Goal: Task Accomplishment & Management: Manage account settings

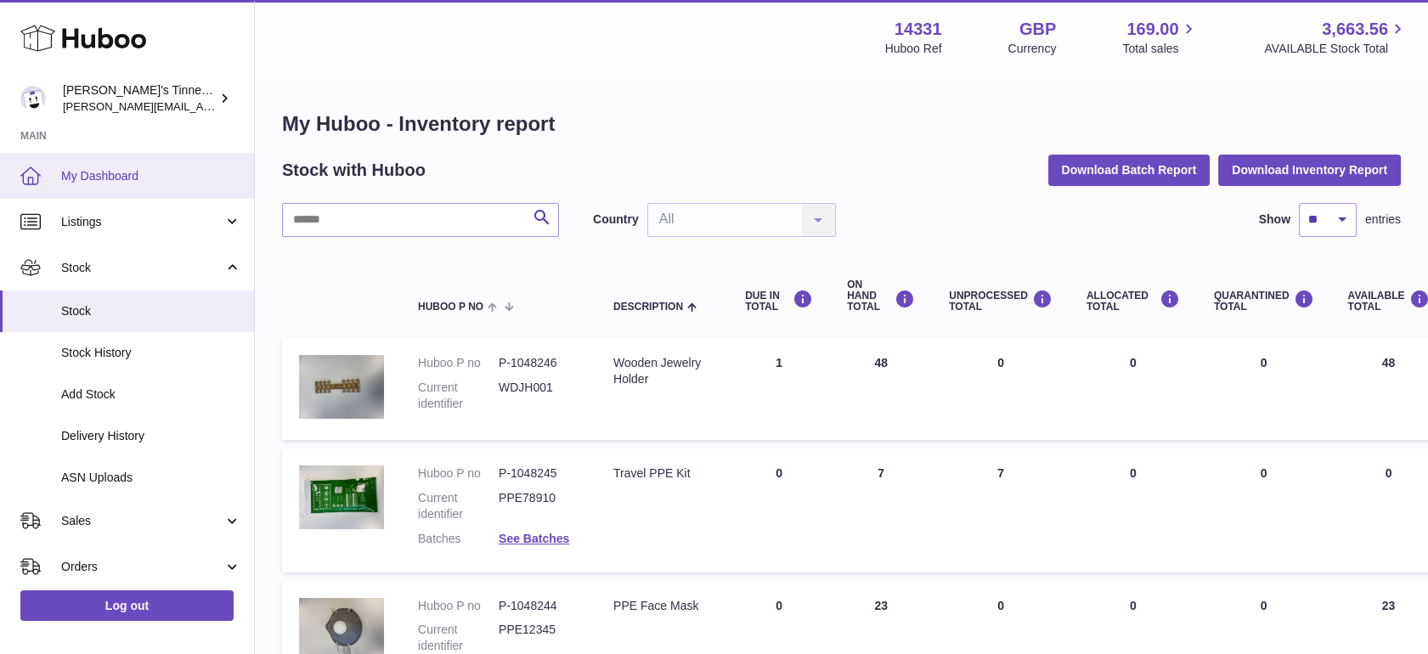
click at [109, 177] on span "My Dashboard" at bounding box center [151, 176] width 180 height 16
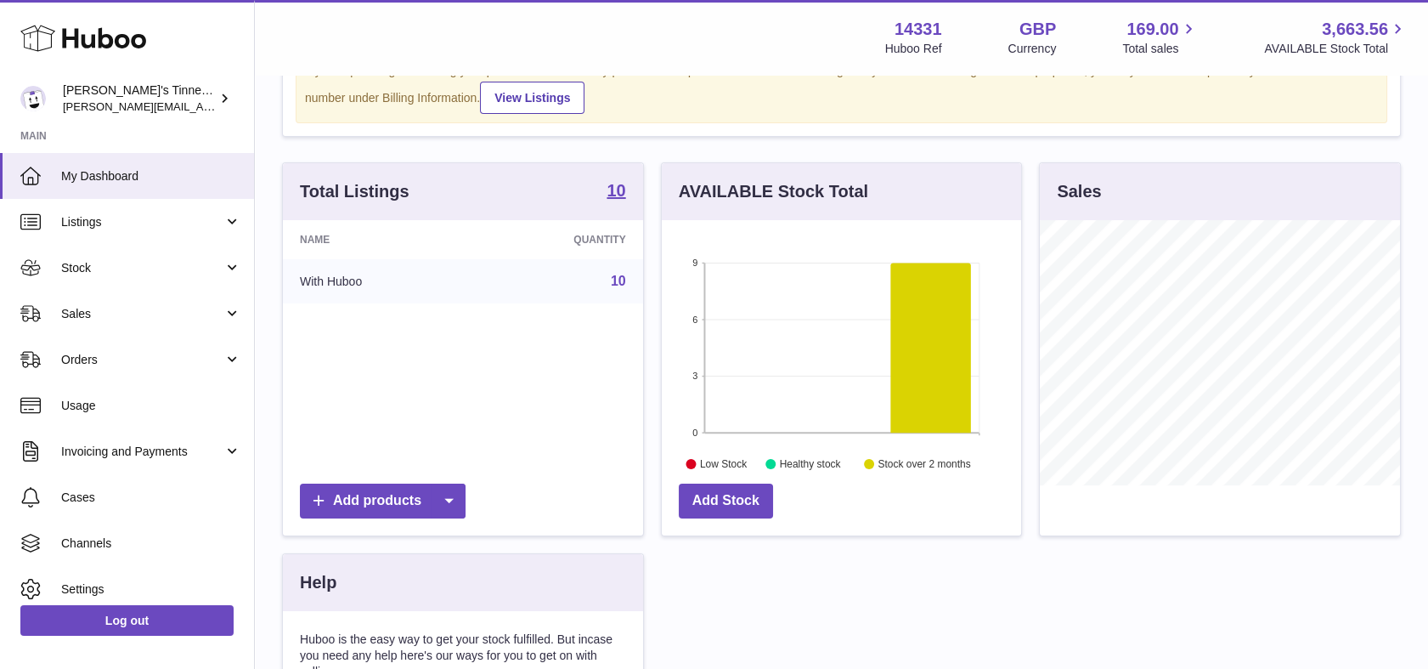
scroll to position [169, 0]
click at [460, 505] on icon at bounding box center [449, 500] width 34 height 35
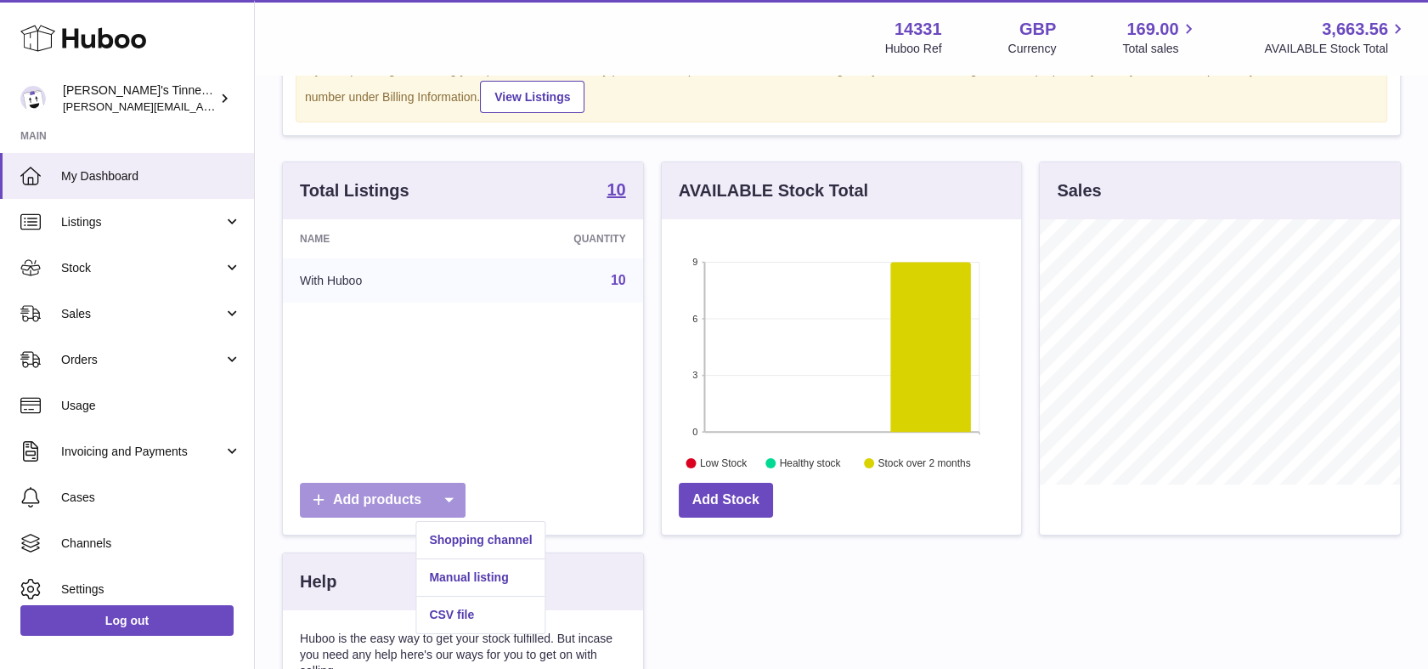
scroll to position [493, 0]
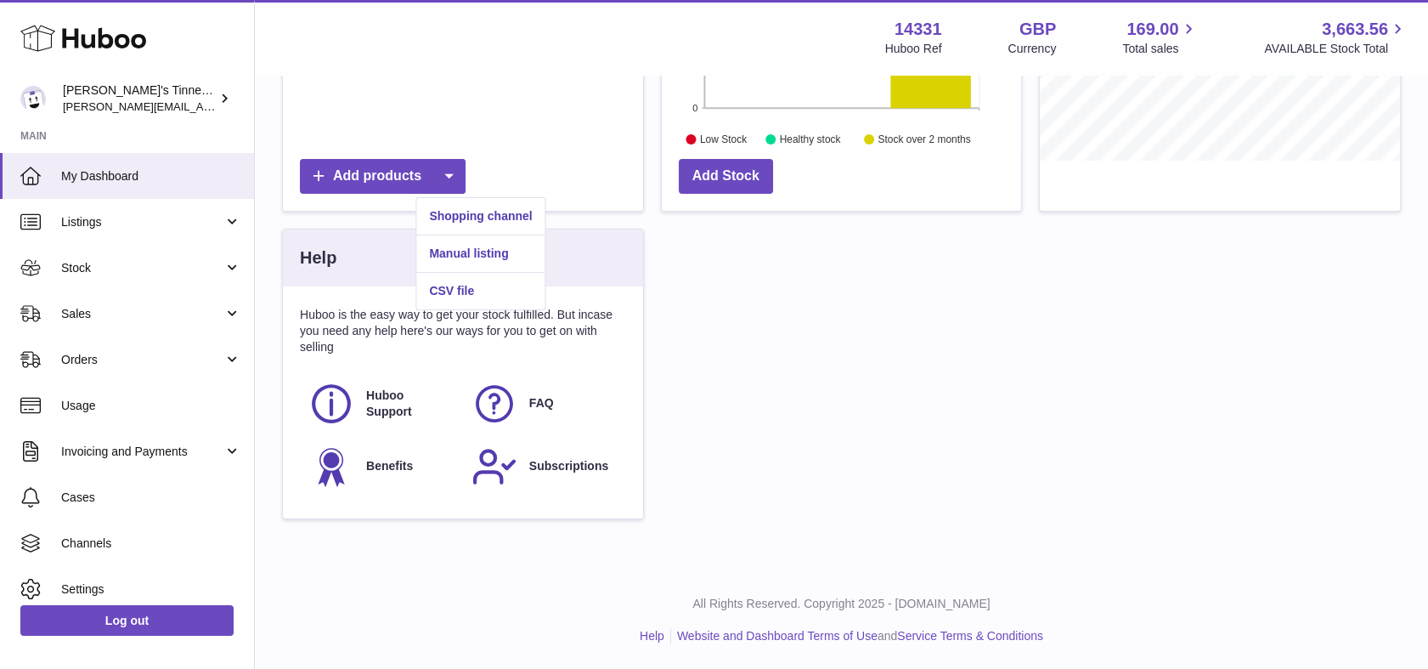
click at [788, 460] on div "Total Listings 10 Name Quantity With Huboo 10 Add products AVAILABLE Stock Tota…" at bounding box center [842, 187] width 1136 height 698
click at [379, 399] on span "Huboo Support" at bounding box center [409, 403] width 87 height 32
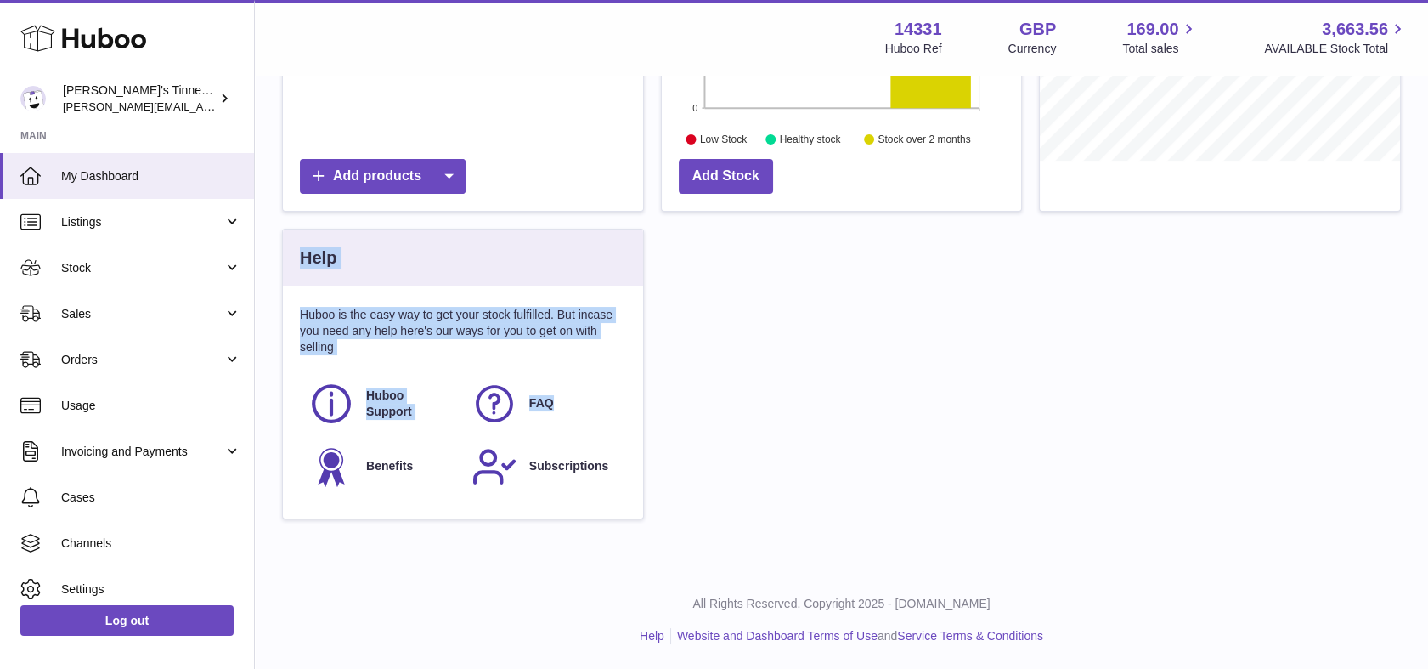
drag, startPoint x: 829, startPoint y: 416, endPoint x: 823, endPoint y: 356, distance: 60.6
click at [823, 356] on div "Total Listings 10 Name Quantity With Huboo 10 Add products AVAILABLE Stock Tota…" at bounding box center [842, 187] width 1136 height 698
drag, startPoint x: 823, startPoint y: 356, endPoint x: 811, endPoint y: 348, distance: 15.3
click at [811, 348] on div "Total Listings 10 Name Quantity With Huboo 10 Add products AVAILABLE Stock Tota…" at bounding box center [842, 187] width 1136 height 698
click at [825, 359] on div "Total Listings 10 Name Quantity With Huboo 10 Add products AVAILABLE Stock Tota…" at bounding box center [842, 187] width 1136 height 698
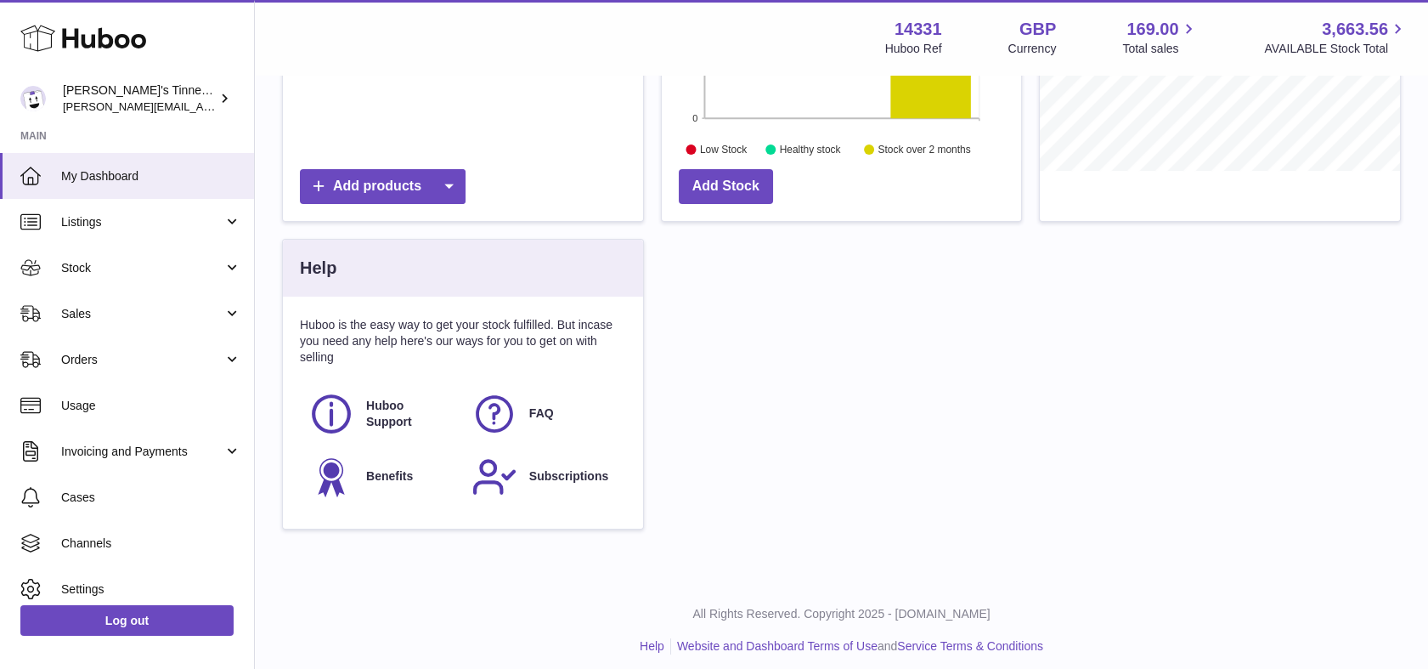
scroll to position [92, 0]
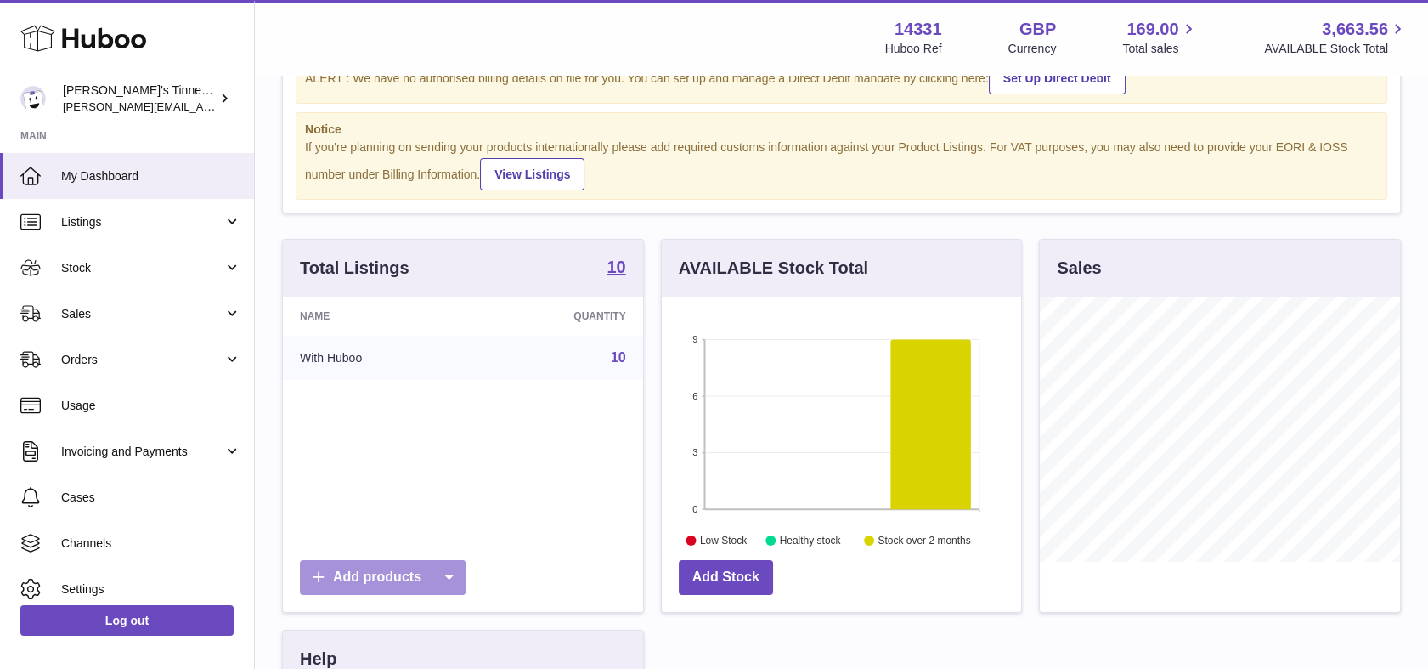
click at [464, 578] on icon at bounding box center [449, 577] width 34 height 35
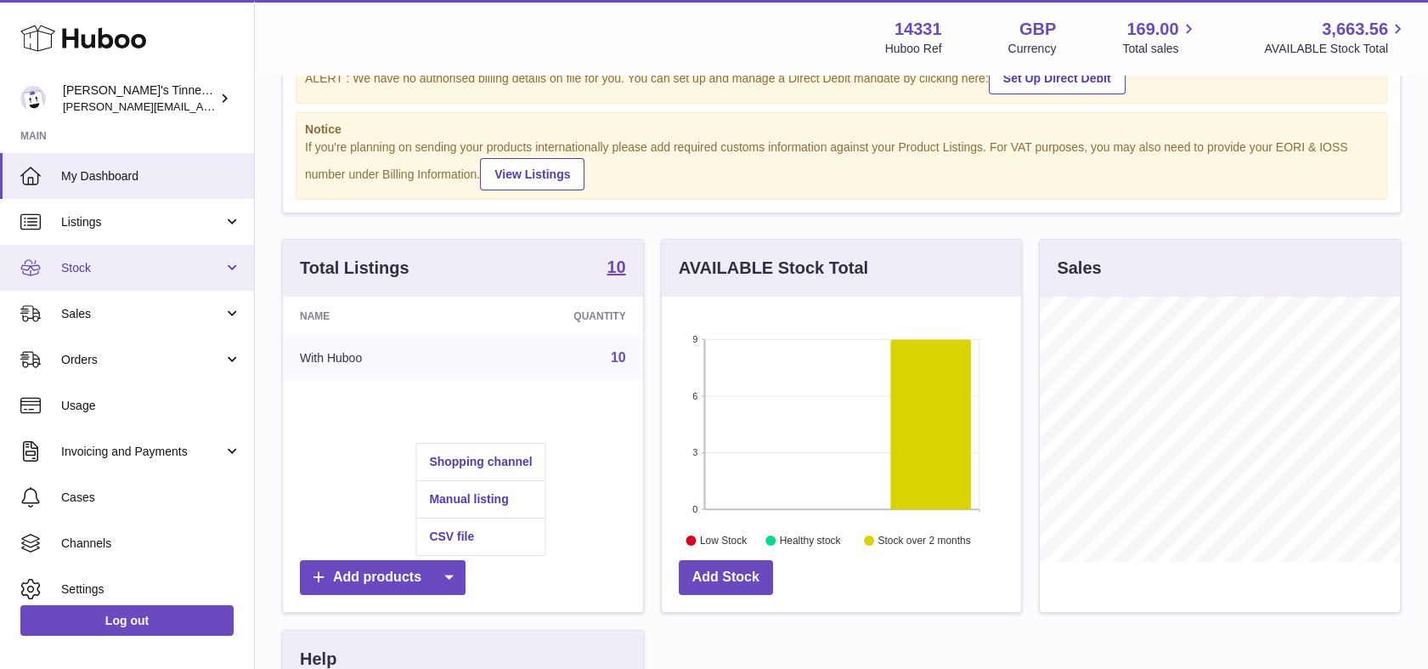
click at [169, 264] on span "Stock" at bounding box center [142, 268] width 162 height 16
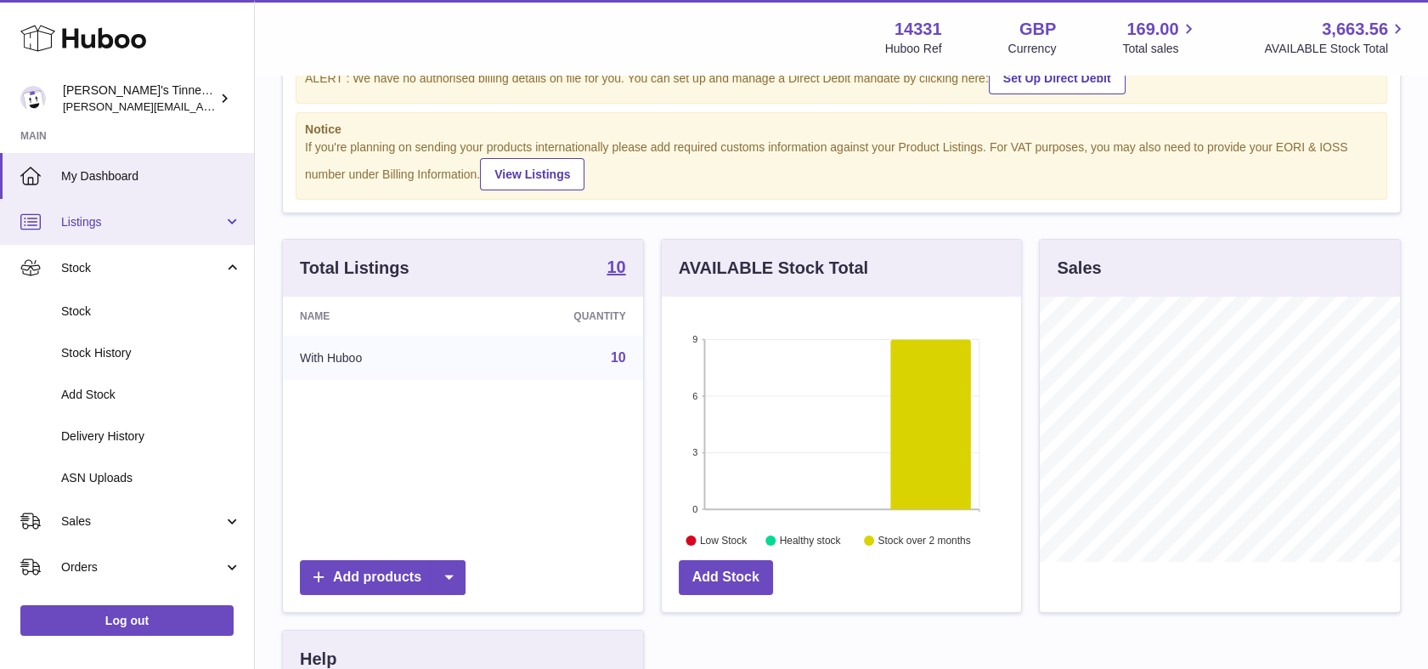
click at [170, 224] on span "Listings" at bounding box center [142, 222] width 162 height 16
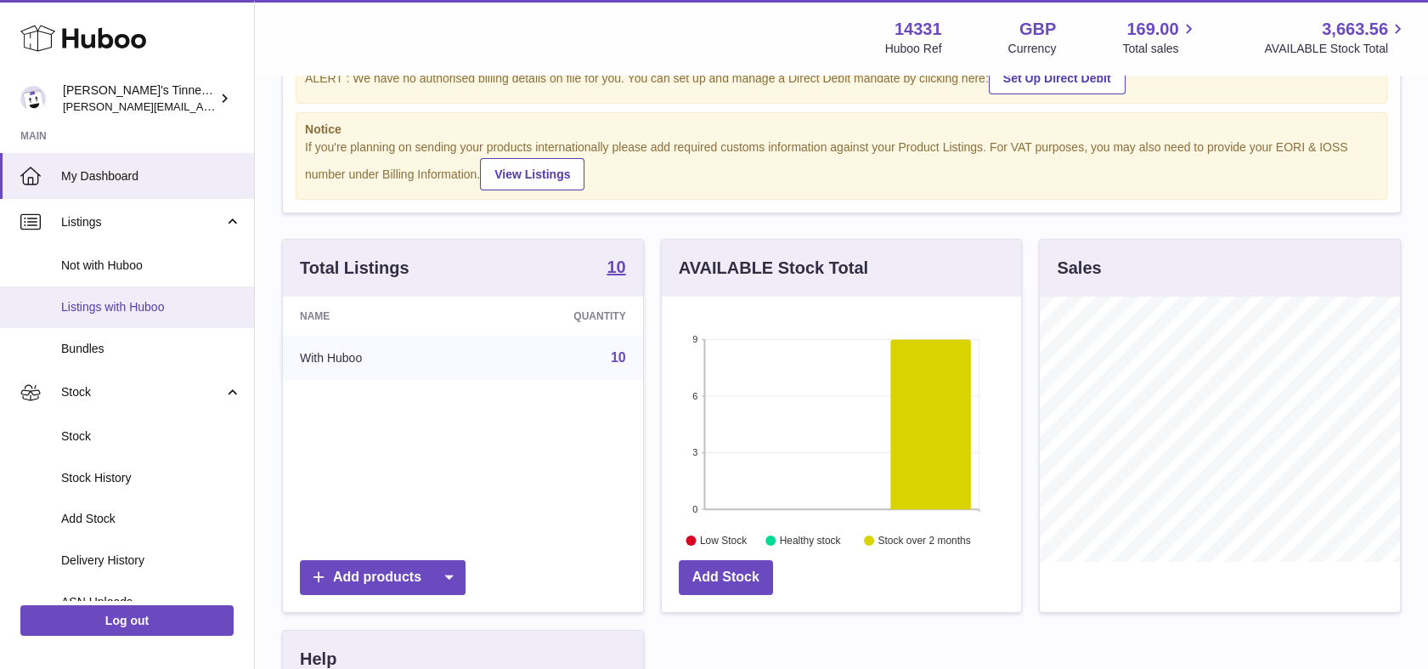
click at [155, 302] on span "Listings with Huboo" at bounding box center [151, 307] width 180 height 16
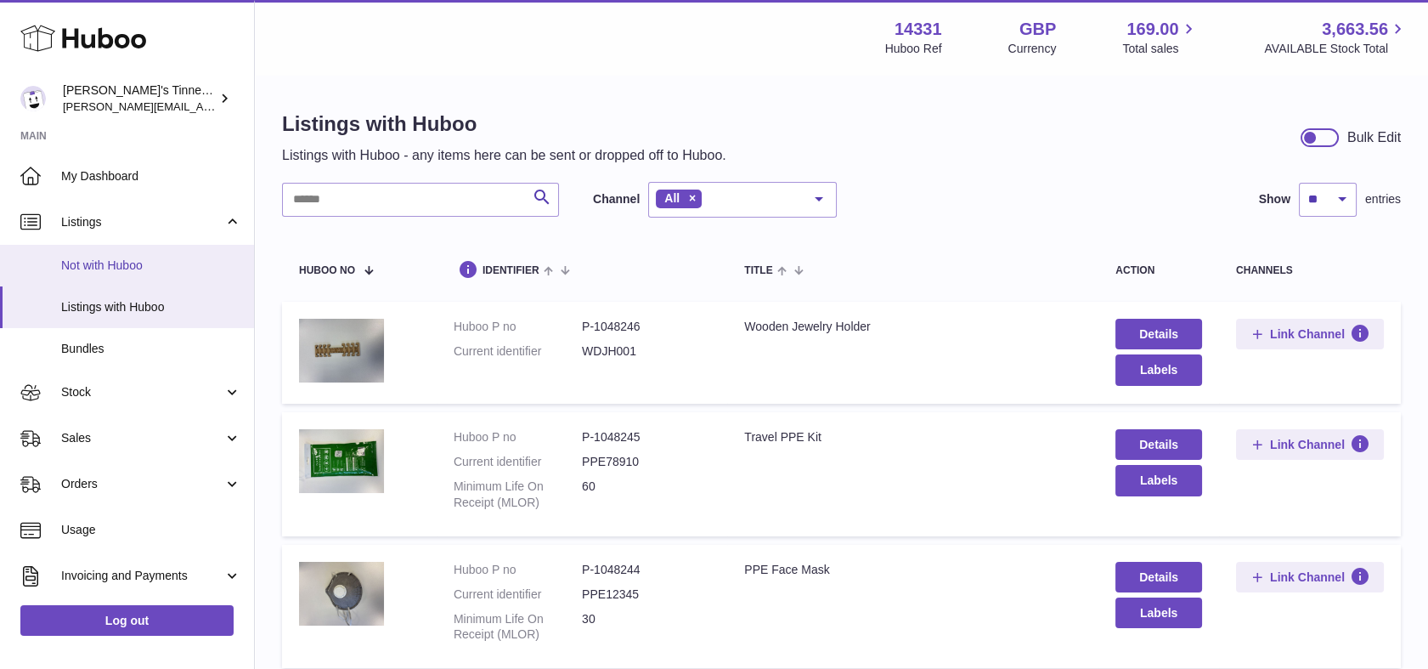
click at [155, 275] on link "Not with Huboo" at bounding box center [127, 266] width 254 height 42
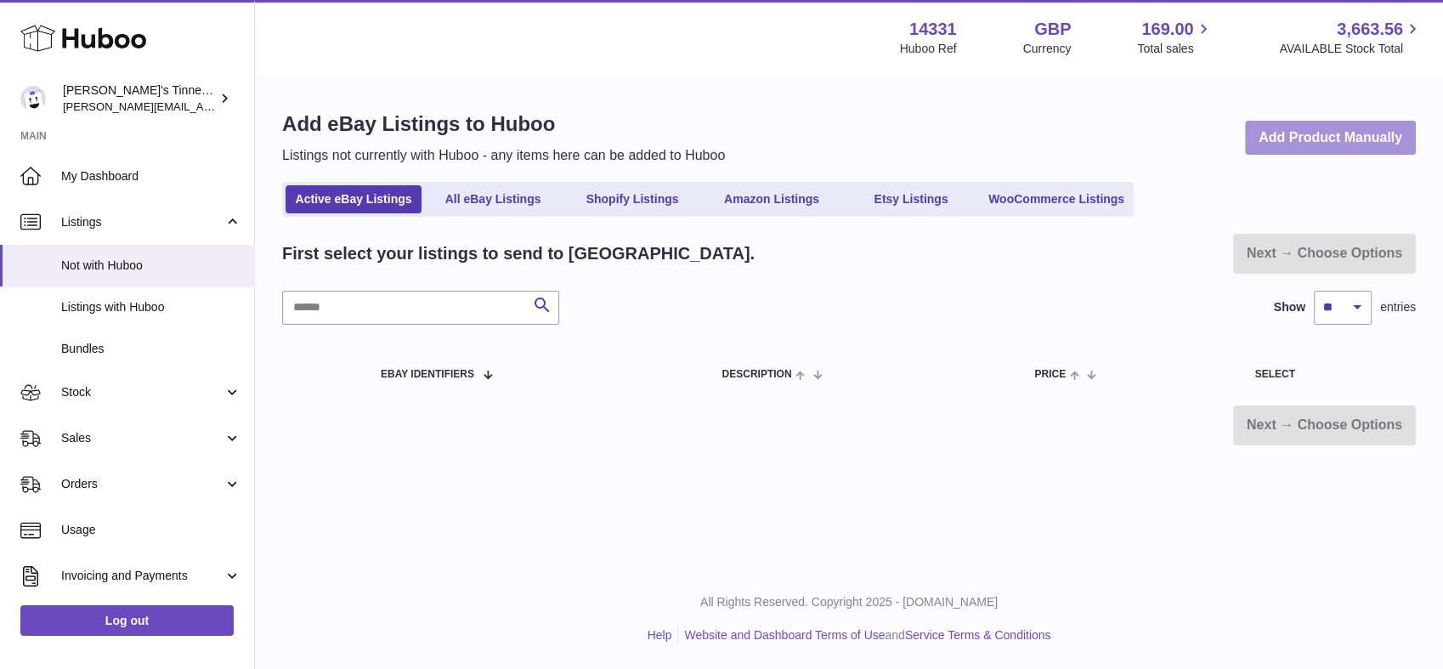
click at [1359, 147] on link "Add Product Manually" at bounding box center [1330, 138] width 171 height 35
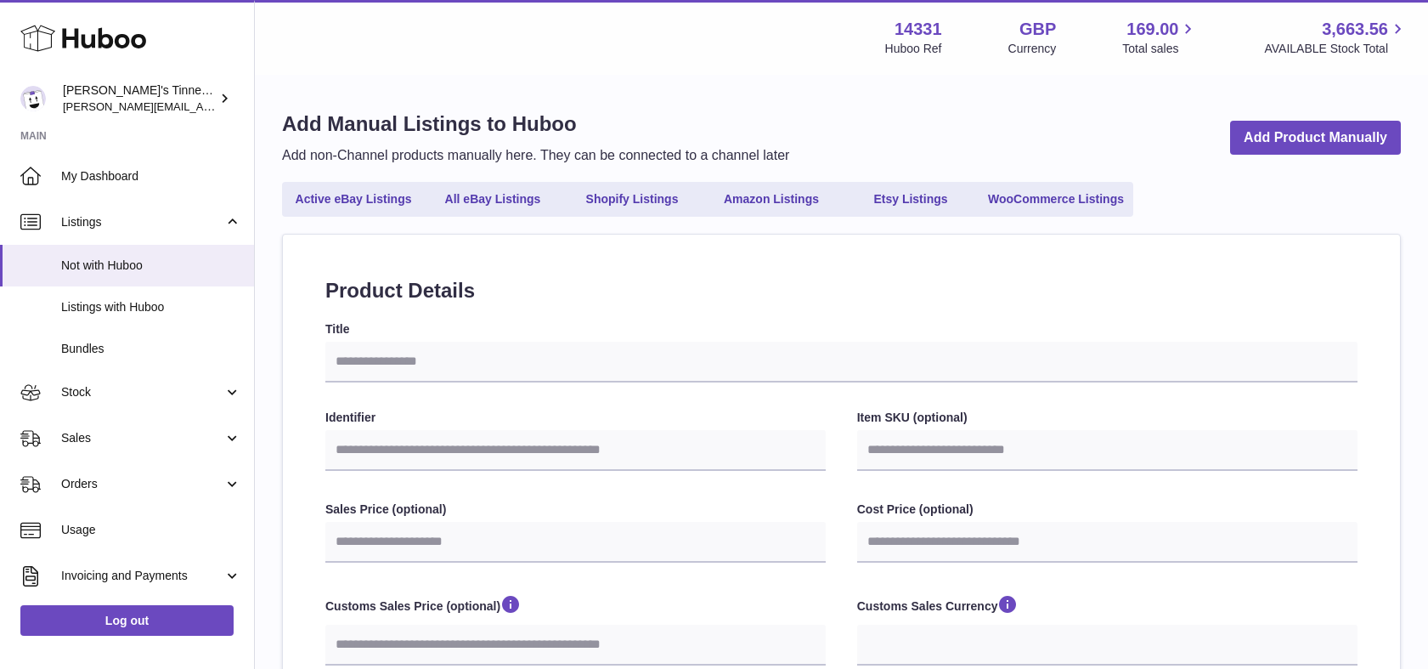
select select
click at [163, 166] on link "My Dashboard" at bounding box center [127, 176] width 254 height 46
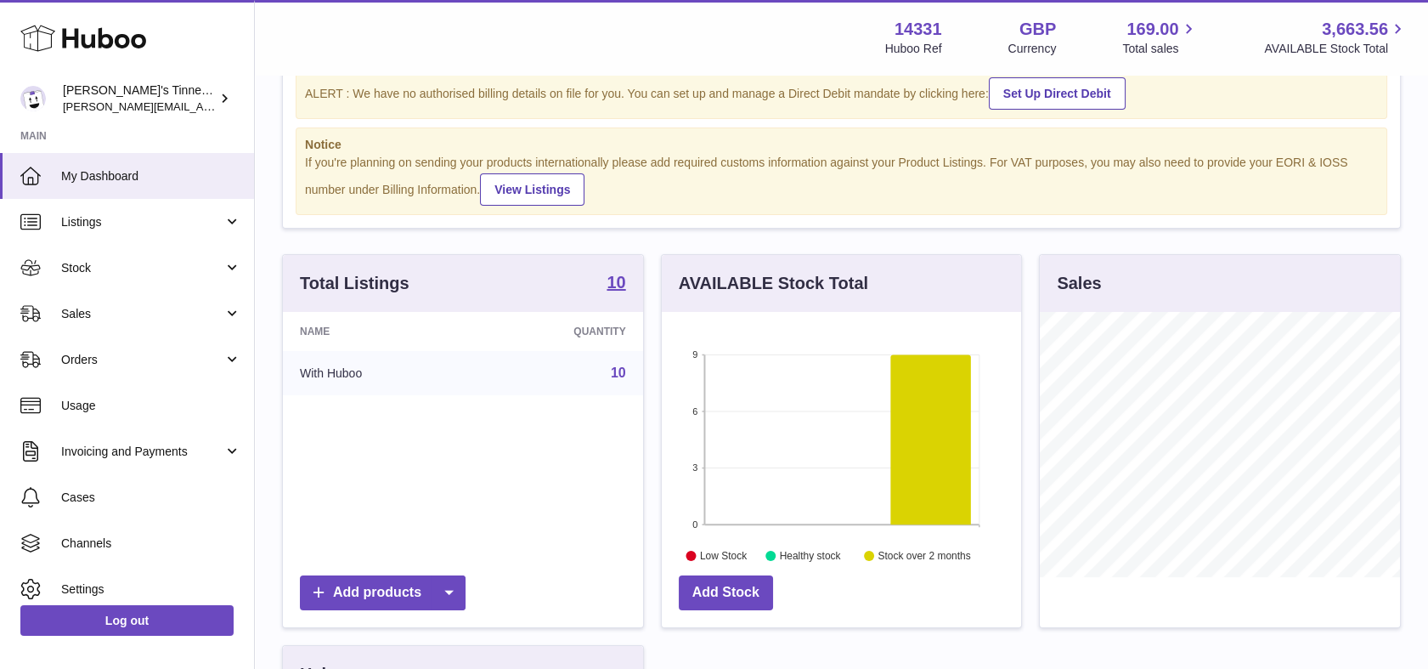
scroll to position [82, 0]
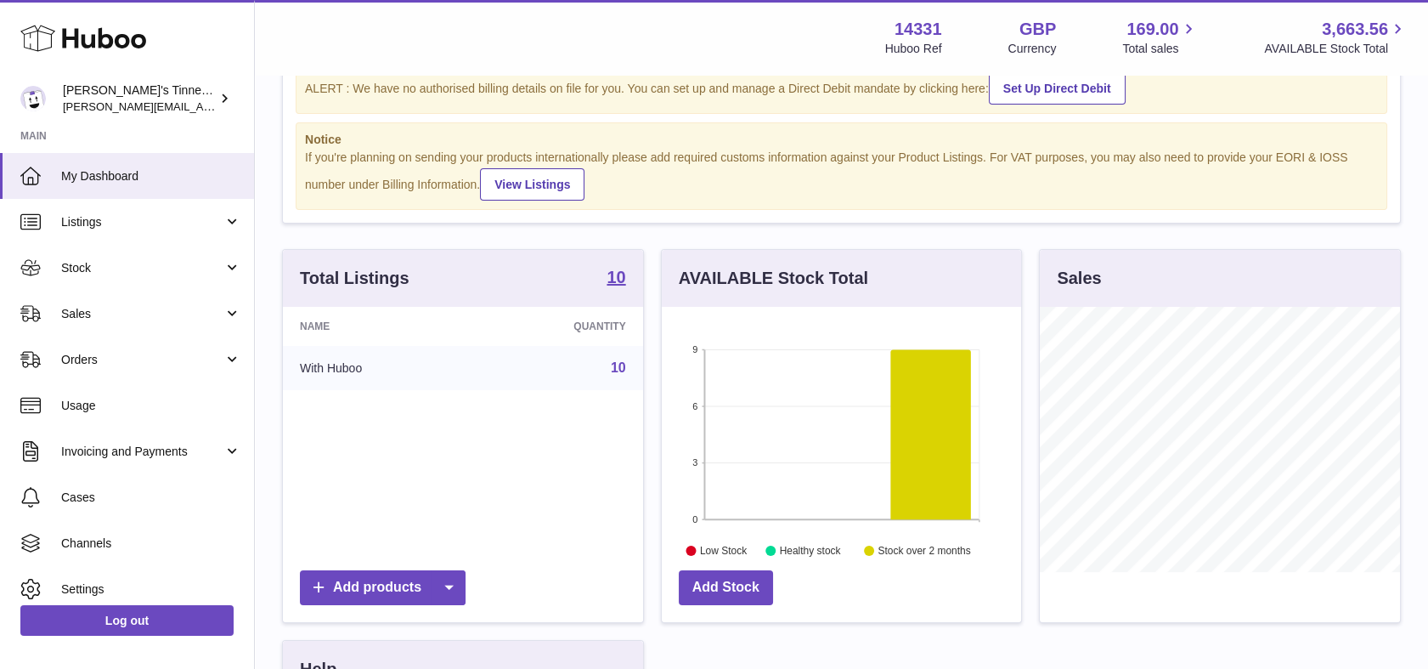
click at [452, 252] on div "Total Listings 10" at bounding box center [463, 278] width 360 height 57
click at [126, 354] on span "Orders" at bounding box center [142, 360] width 162 height 16
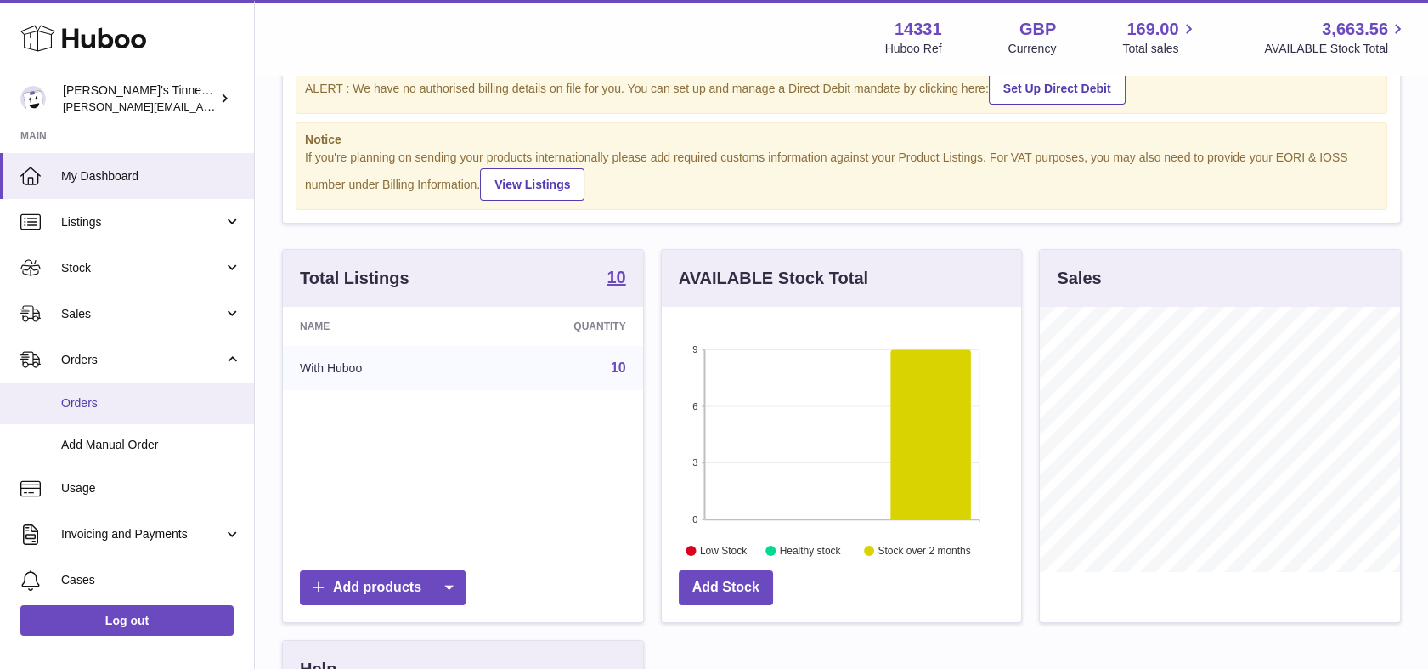
click at [75, 389] on link "Orders" at bounding box center [127, 403] width 254 height 42
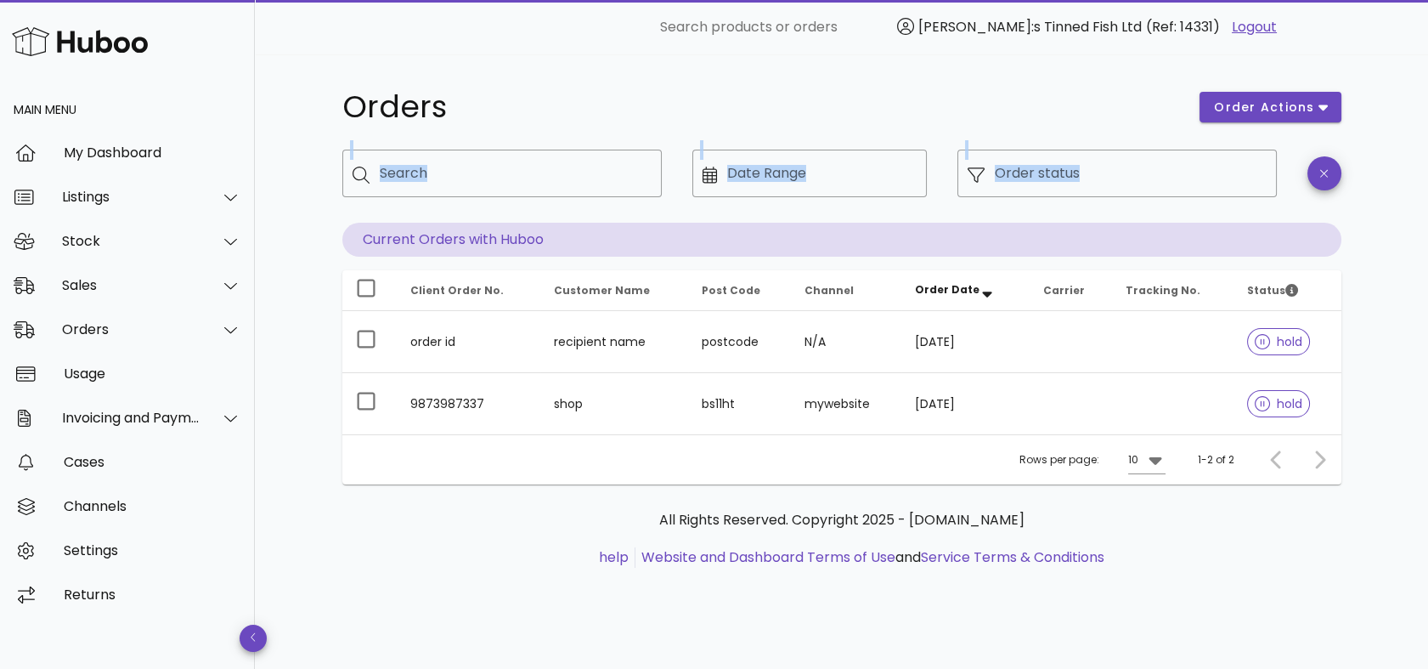
drag, startPoint x: 710, startPoint y: 84, endPoint x: 1385, endPoint y: 133, distance: 676.5
click at [1385, 133] on div "Orders order actions ​ Search ​ Date Range ​ Order status Current Orders with H…" at bounding box center [841, 361] width 1173 height 614
click at [809, 95] on h1 "Orders" at bounding box center [761, 107] width 838 height 31
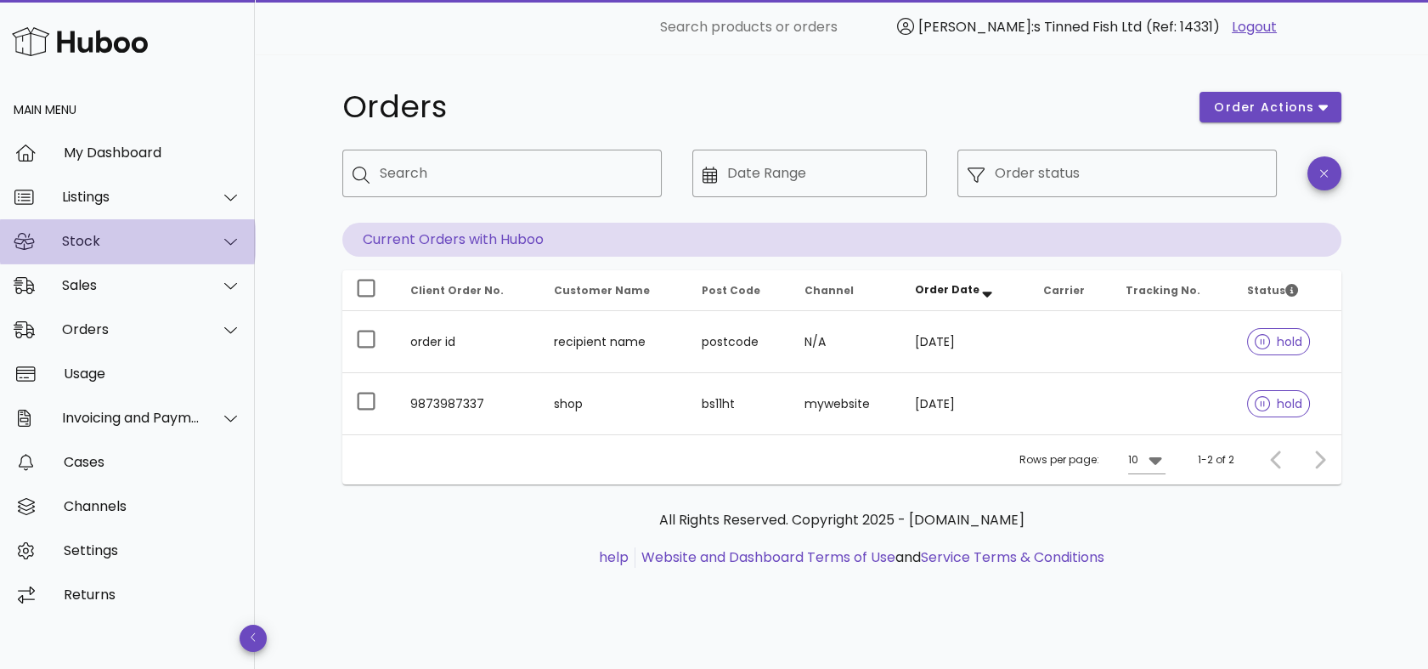
click at [103, 257] on div "Stock" at bounding box center [127, 241] width 255 height 44
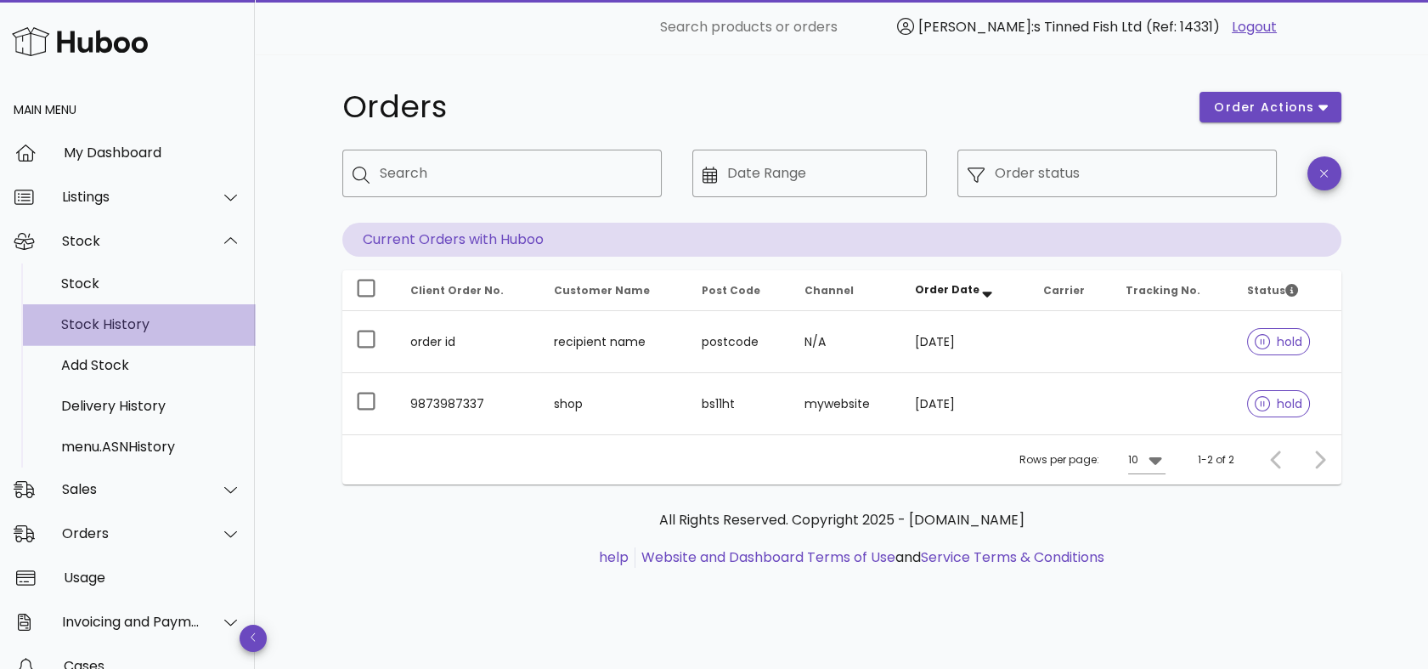
click at [116, 330] on div "Stock History" at bounding box center [151, 324] width 180 height 16
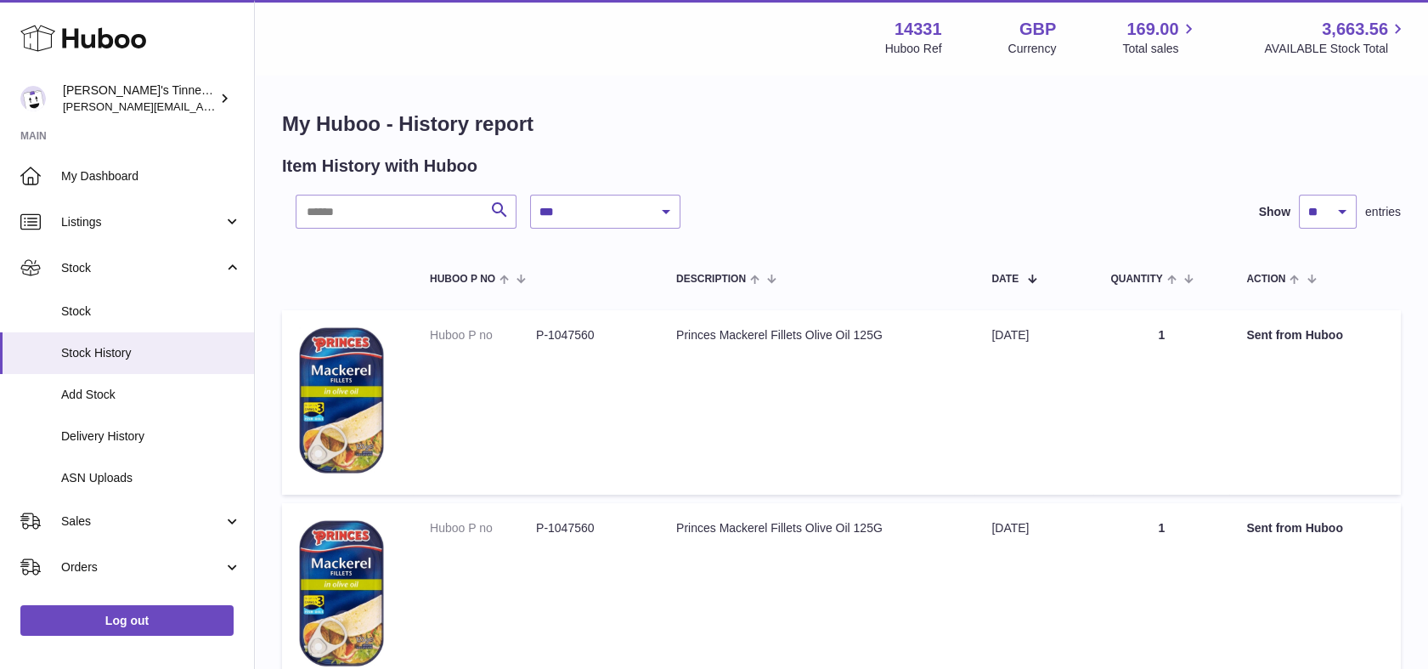
click at [562, 333] on dd "P-1047560" at bounding box center [589, 335] width 106 height 16
click at [585, 374] on td "Huboo P no P-1047560" at bounding box center [536, 402] width 246 height 184
click at [840, 401] on td "Description Princes Mackerel Fillets Olive Oil 125G" at bounding box center [816, 402] width 315 height 184
click at [143, 579] on link "Orders" at bounding box center [127, 567] width 254 height 46
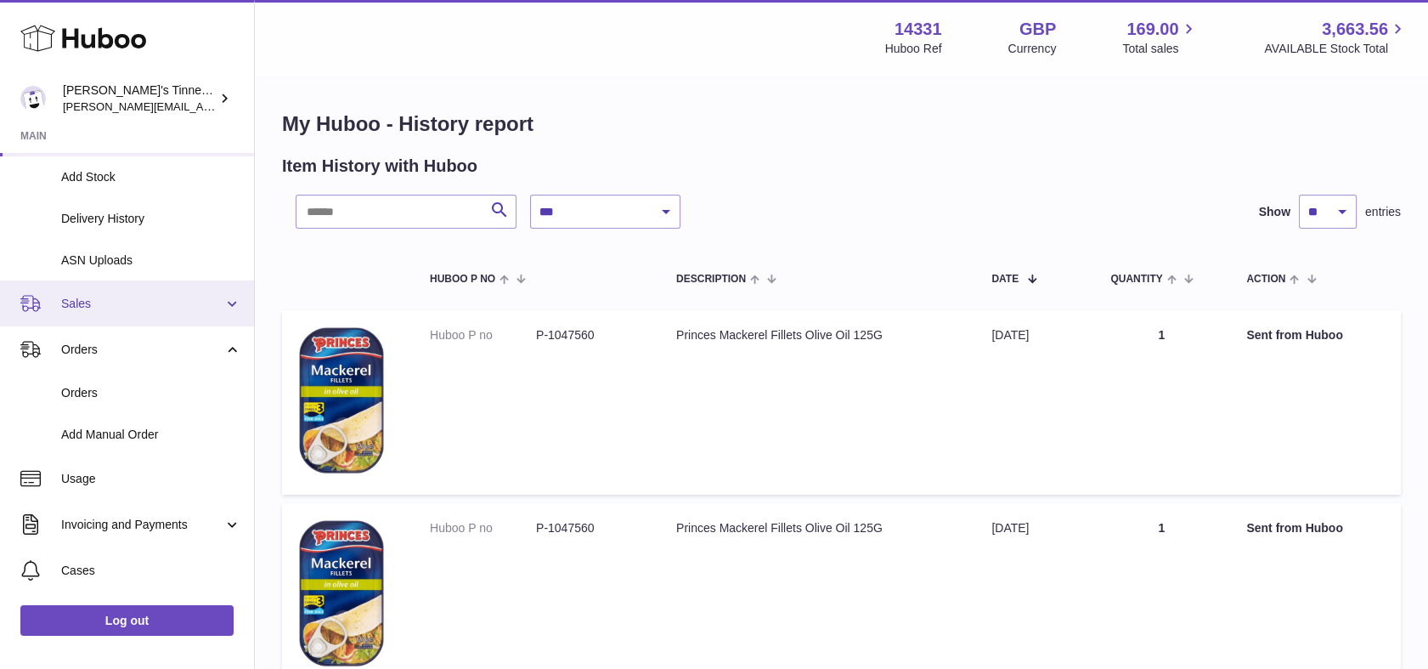
scroll to position [218, 0]
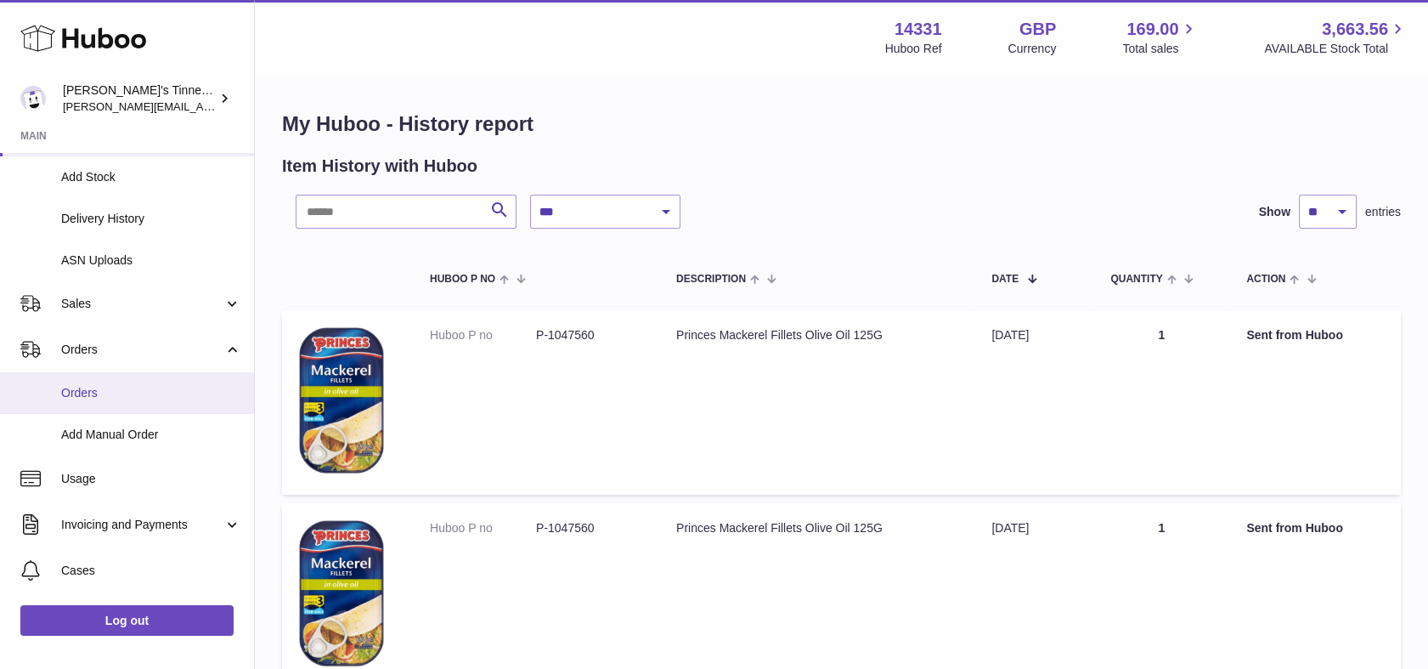
click at [126, 391] on span "Orders" at bounding box center [151, 393] width 180 height 16
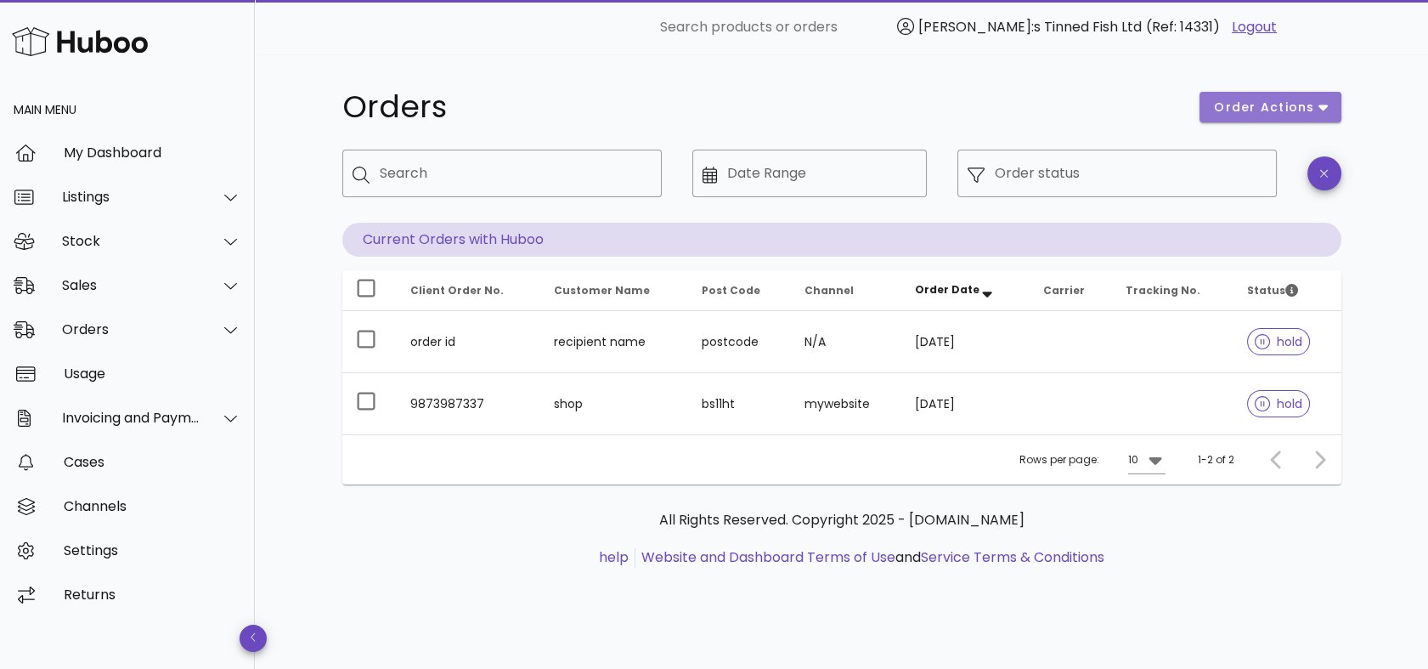
click at [1270, 106] on span "order actions" at bounding box center [1264, 108] width 102 height 18
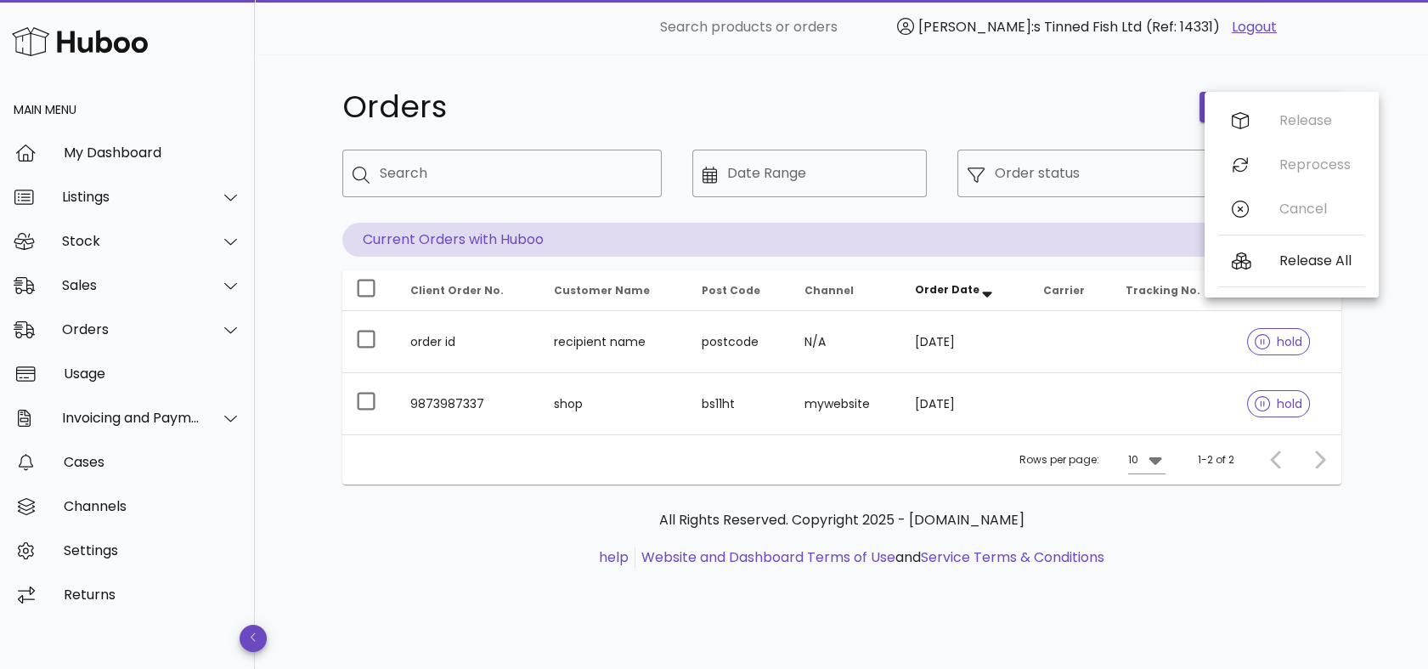
click at [1118, 95] on h1 "Orders" at bounding box center [761, 107] width 838 height 31
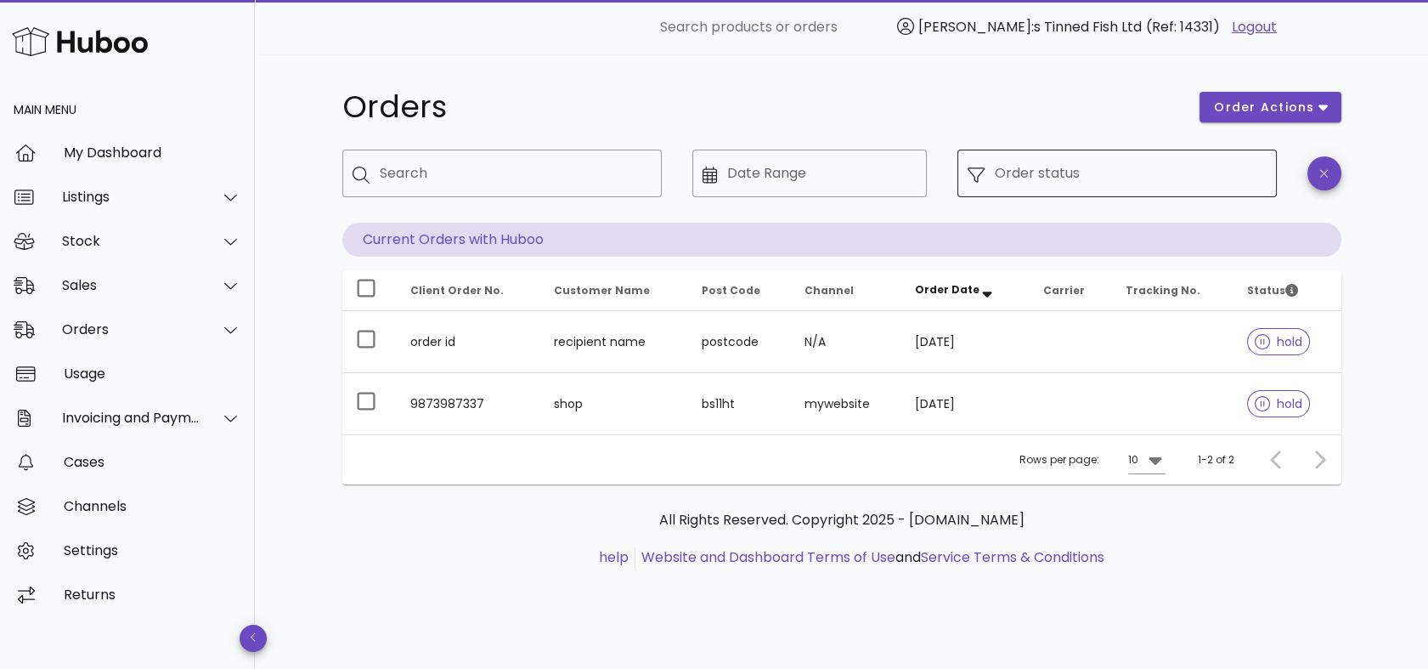
click at [1094, 176] on input "Order status" at bounding box center [1131, 173] width 272 height 27
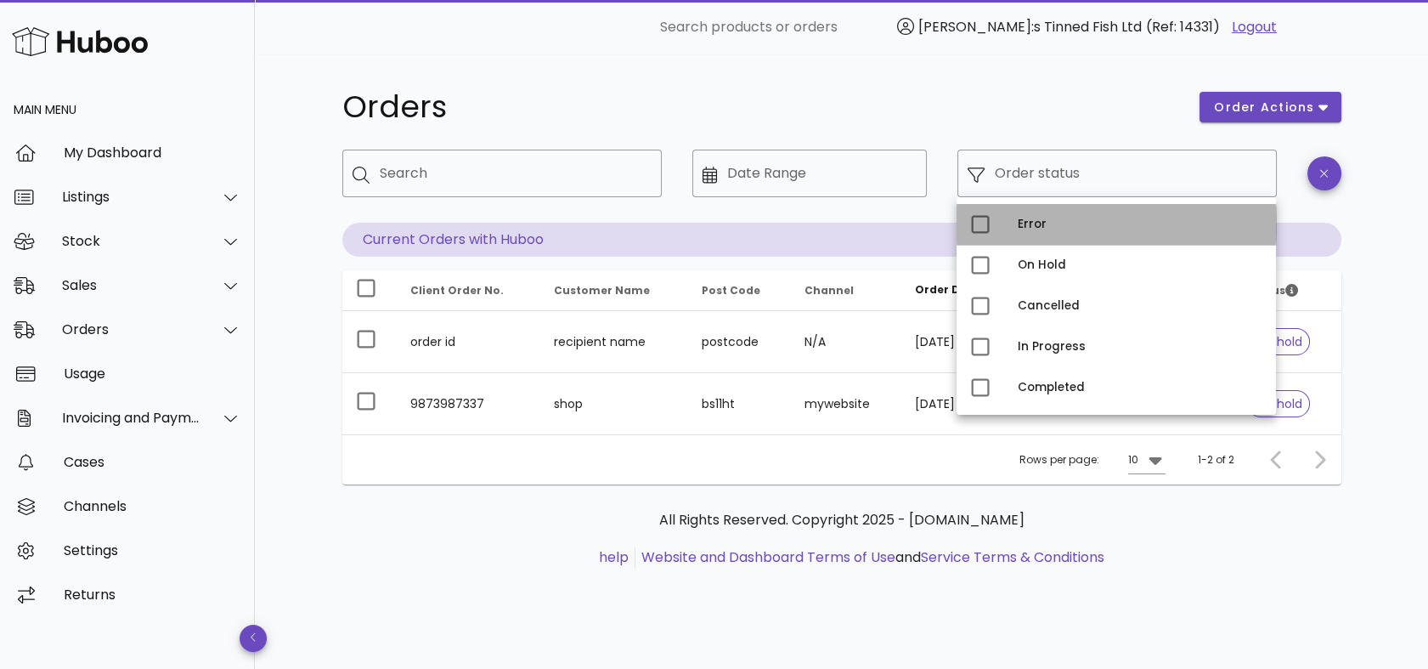
click at [1063, 226] on div "Error" at bounding box center [1140, 225] width 245 height 14
type input "**********"
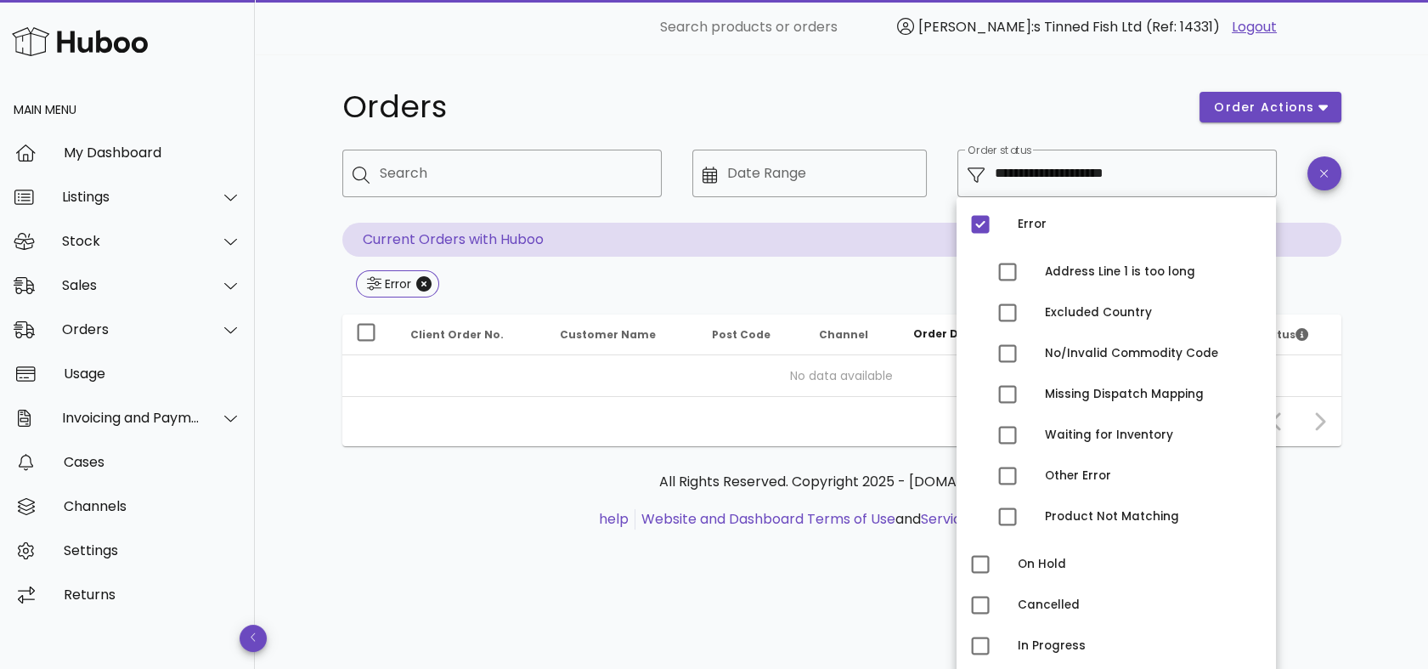
click at [1114, 107] on h1 "Orders" at bounding box center [761, 107] width 838 height 31
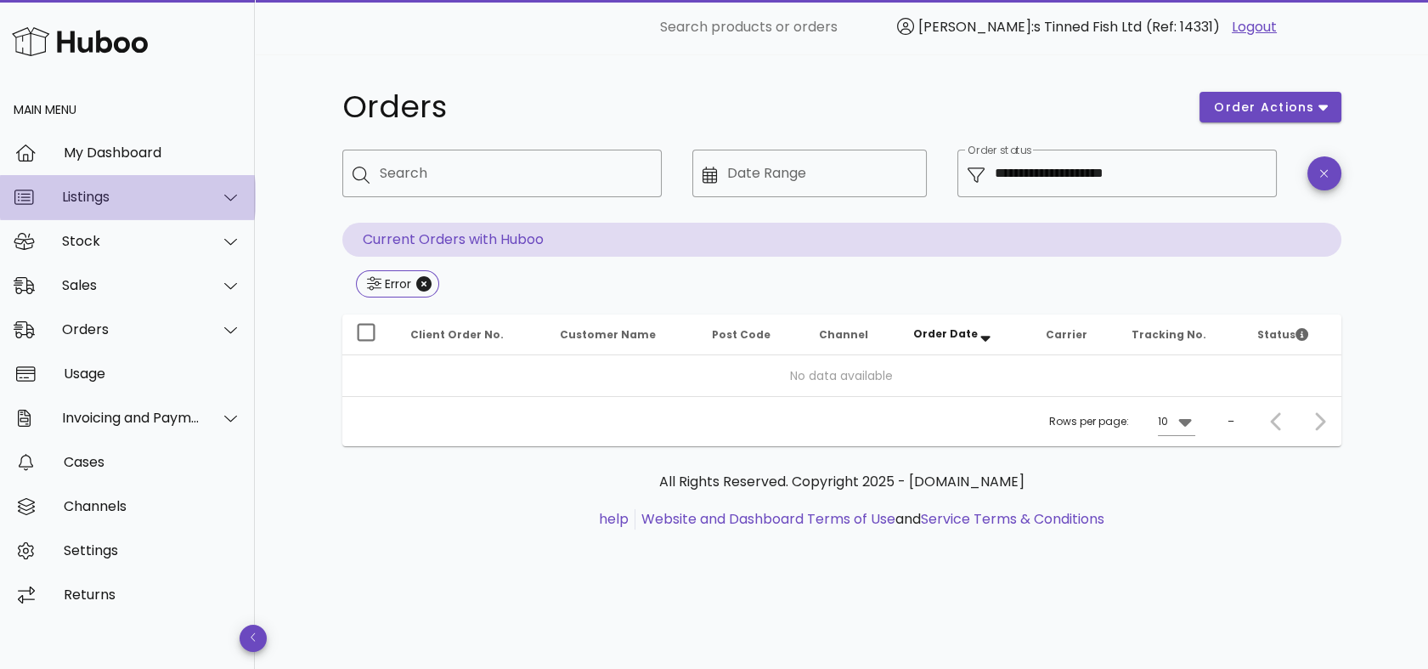
click at [170, 210] on div "Listings" at bounding box center [127, 197] width 255 height 44
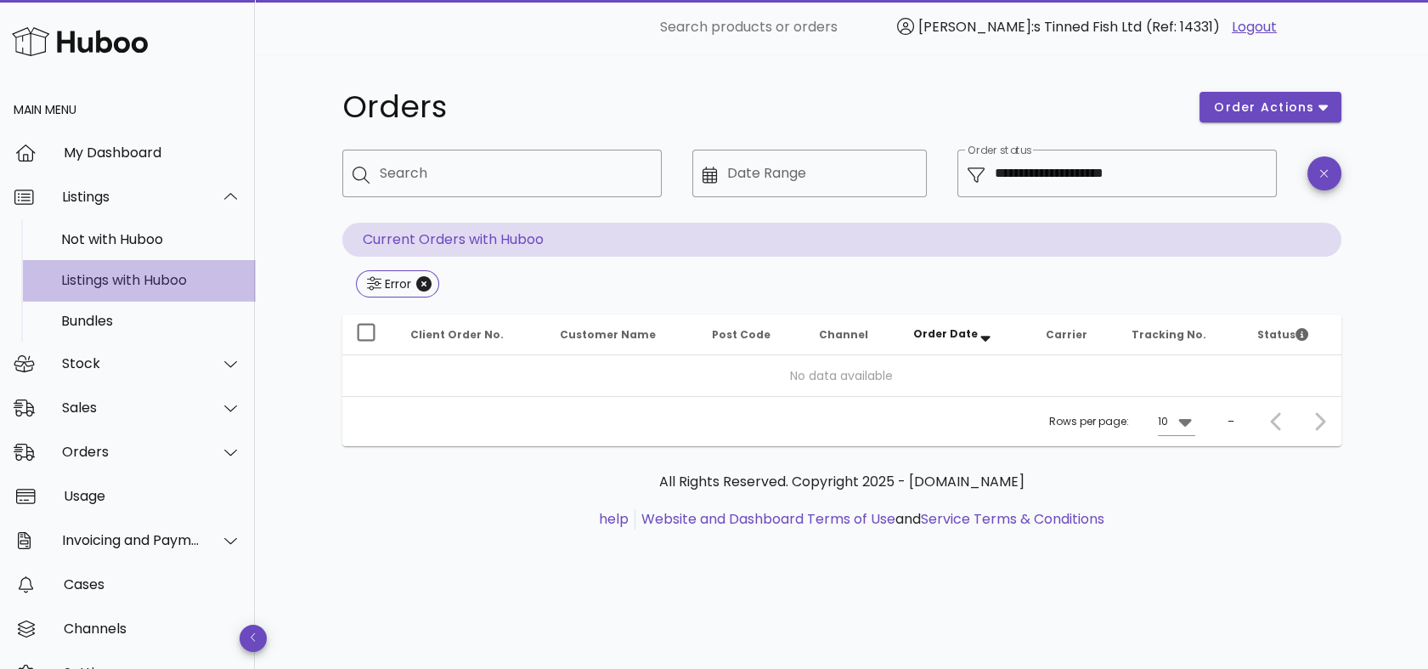
click at [117, 277] on div "Listings with Huboo" at bounding box center [151, 280] width 180 height 16
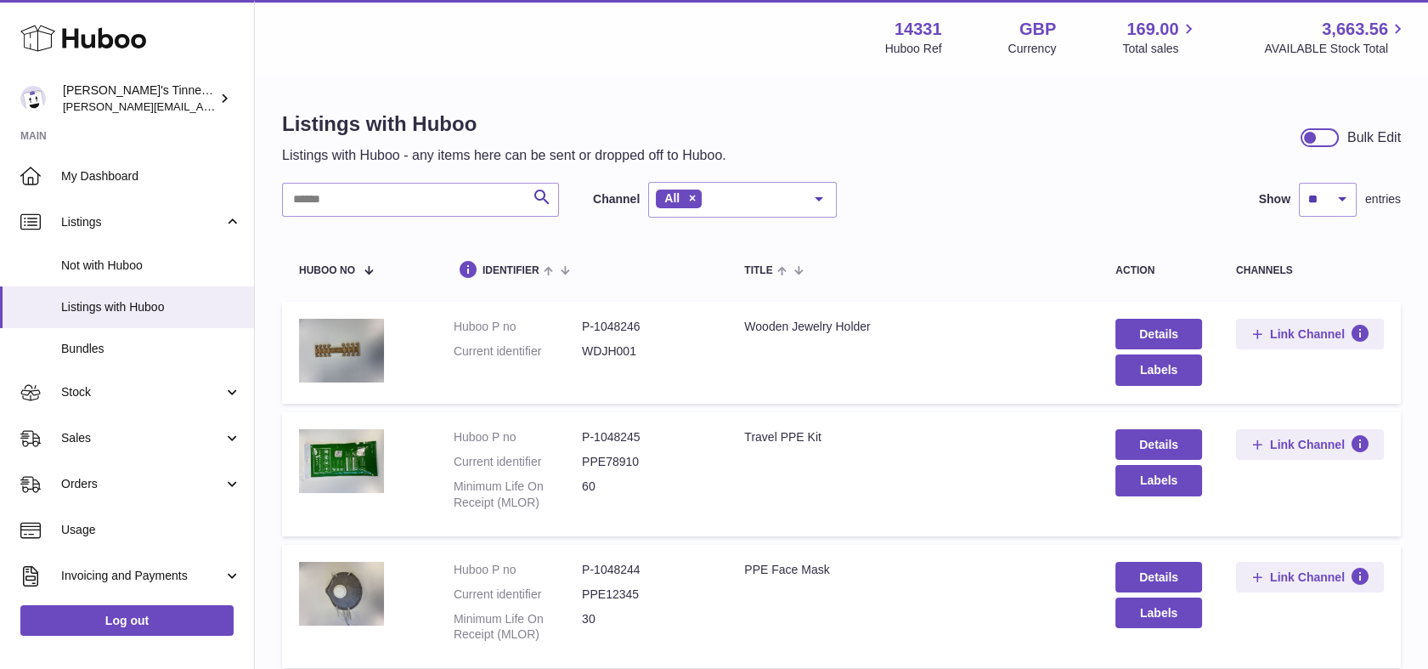
click at [1319, 136] on div at bounding box center [1320, 137] width 38 height 19
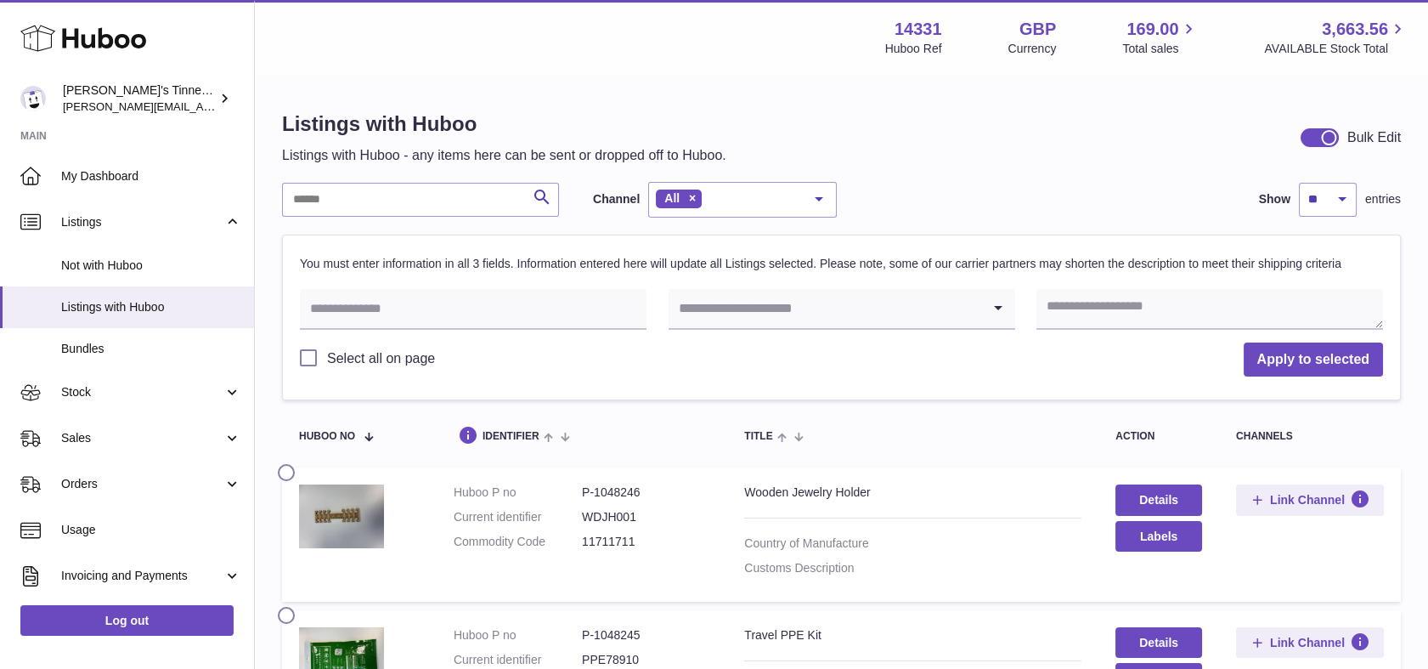
click at [1318, 138] on div at bounding box center [1320, 137] width 38 height 19
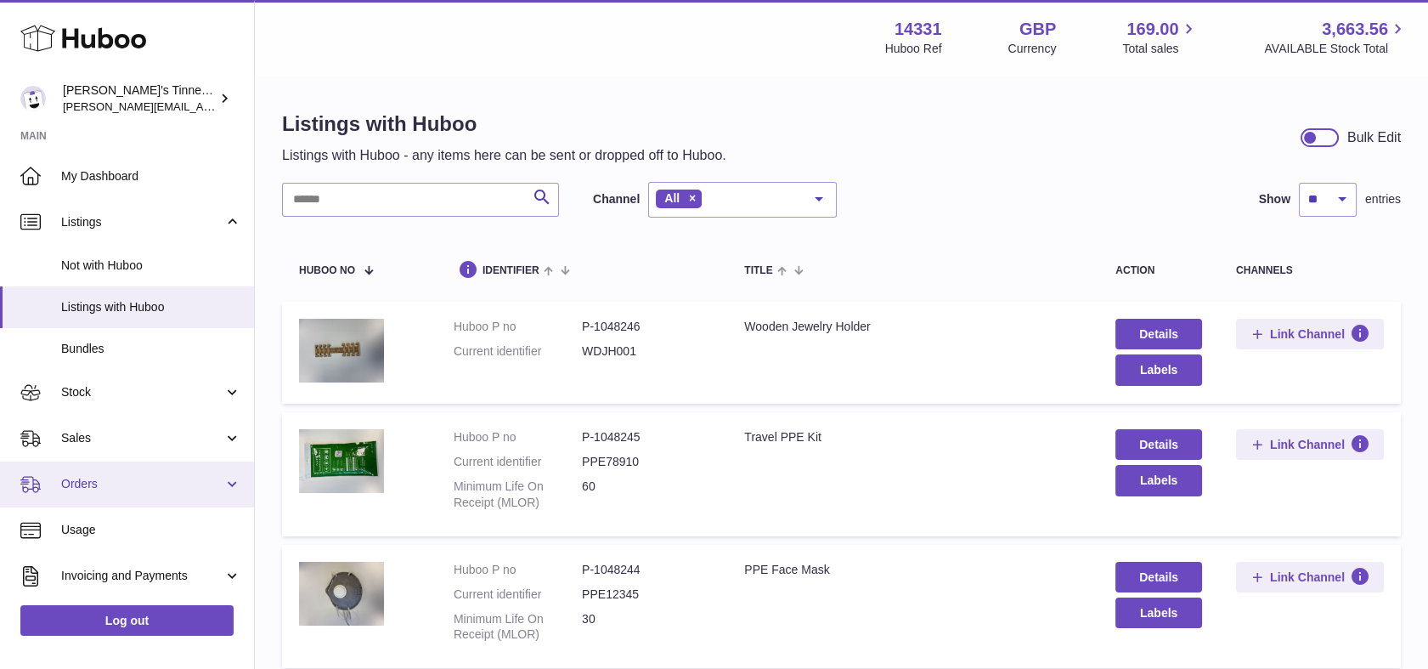
click at [162, 484] on span "Orders" at bounding box center [142, 484] width 162 height 16
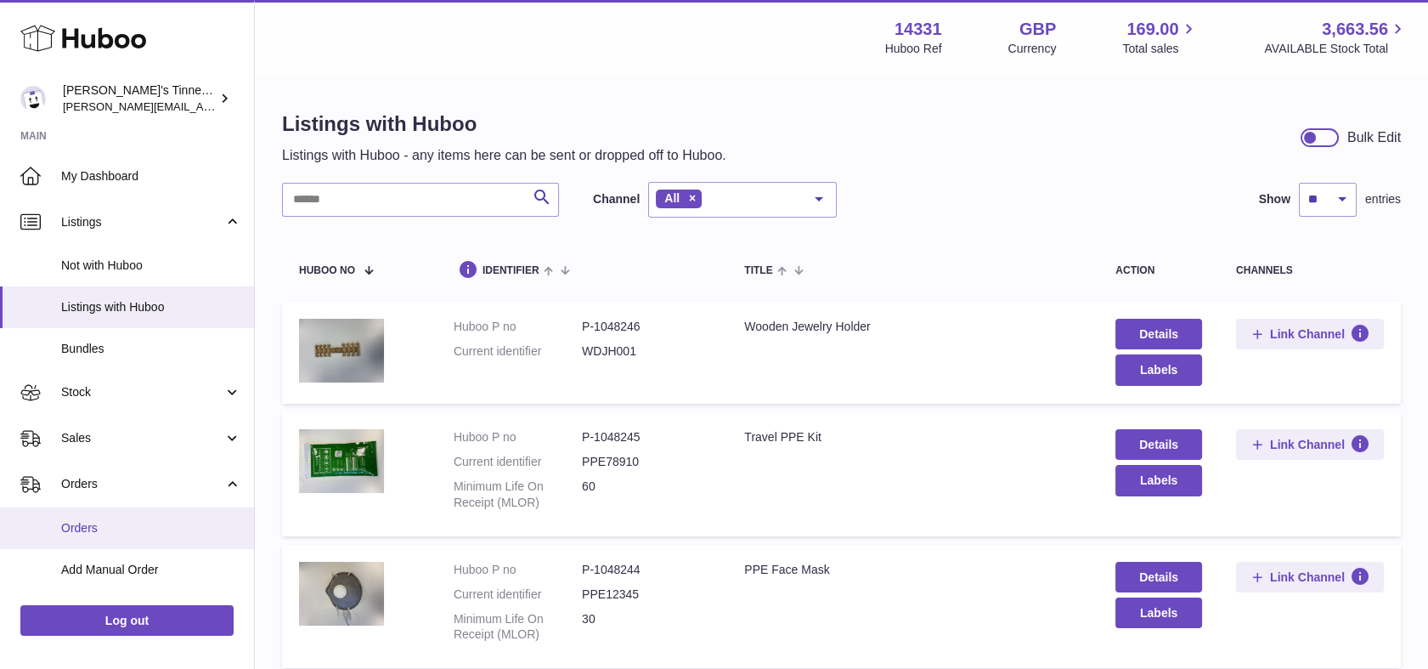
click at [138, 529] on span "Orders" at bounding box center [151, 528] width 180 height 16
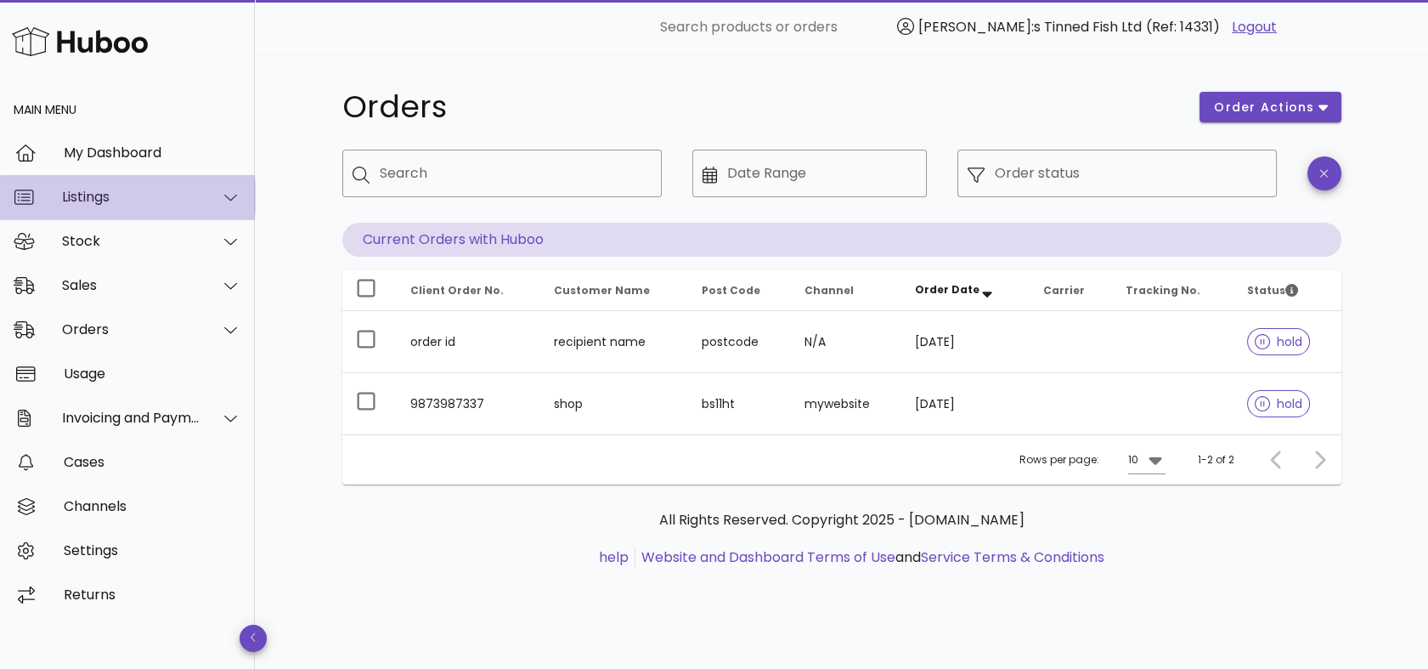
click at [171, 198] on div "Listings" at bounding box center [131, 197] width 139 height 16
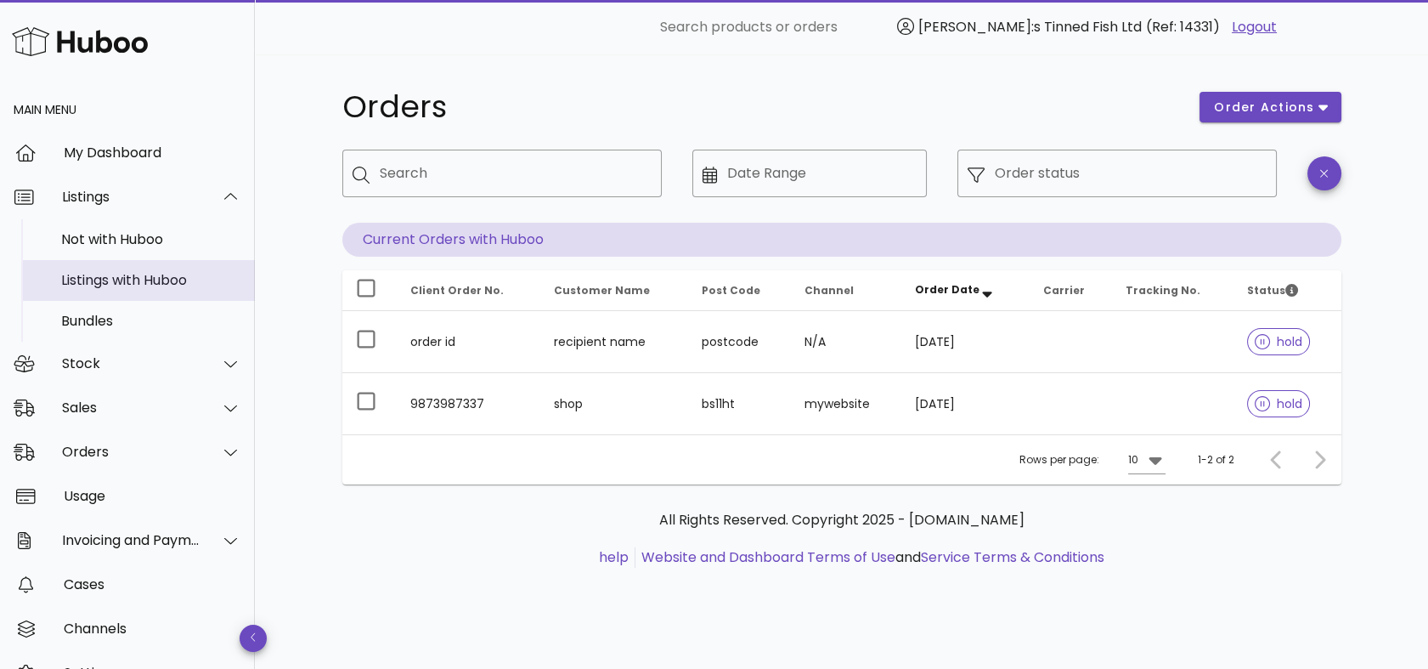
click at [144, 279] on div "Listings with Huboo" at bounding box center [151, 280] width 180 height 16
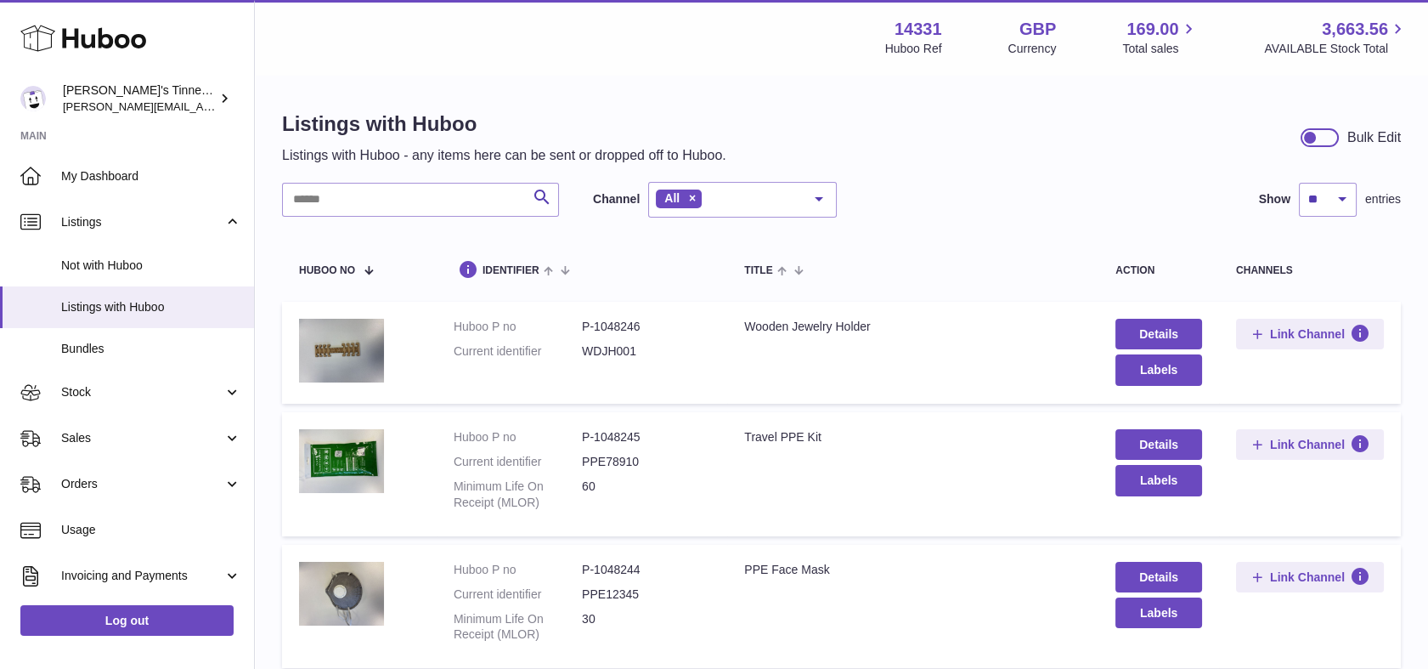
click at [1309, 143] on div at bounding box center [1310, 137] width 15 height 15
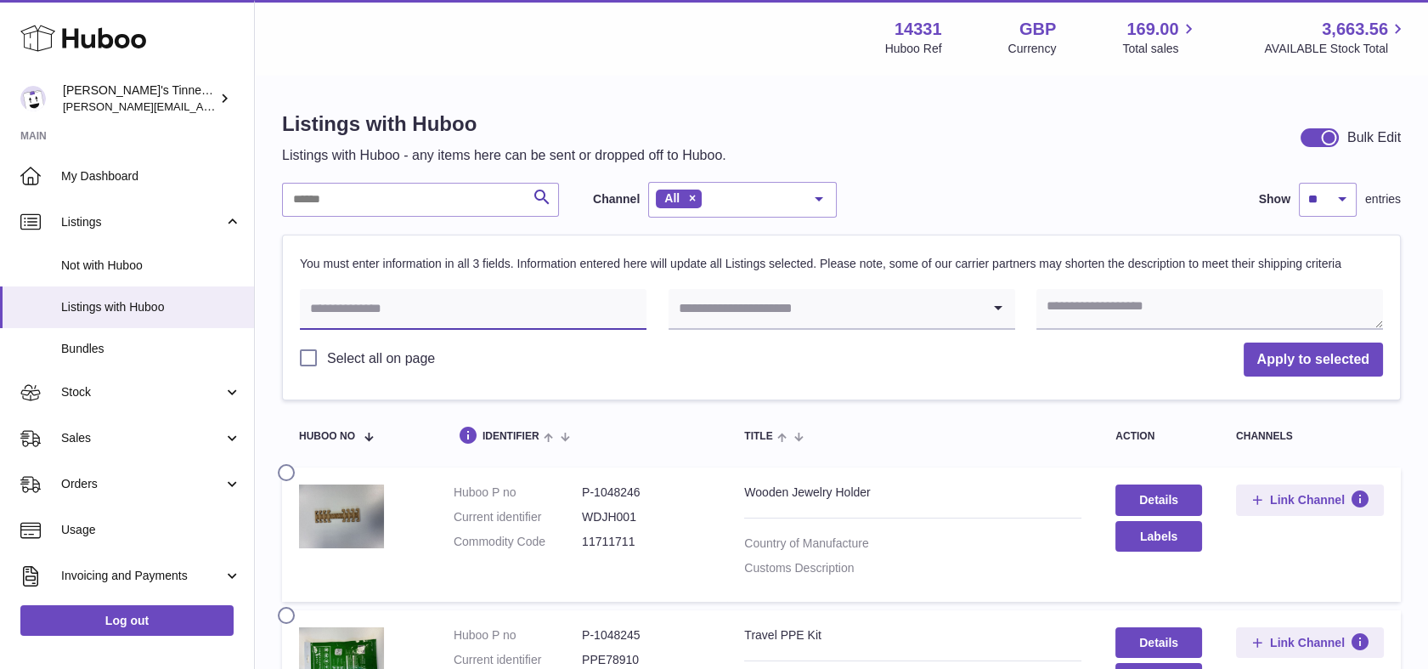
click at [476, 328] on input "text" at bounding box center [473, 309] width 347 height 41
click at [846, 260] on p "You must enter information in all 3 fields. Information entered here will updat…" at bounding box center [821, 264] width 1042 height 16
